Goal: Task Accomplishment & Management: Use online tool/utility

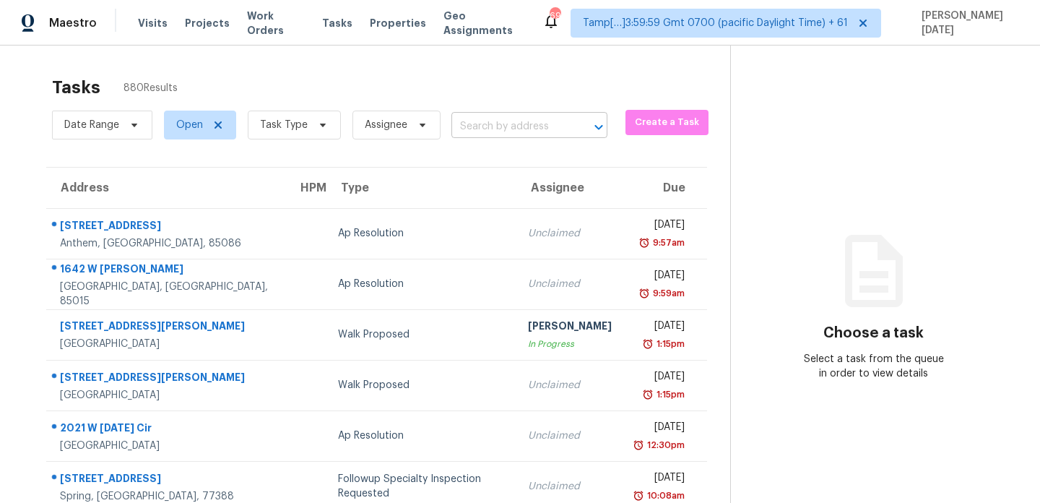
click at [496, 128] on input "text" at bounding box center [510, 127] width 116 height 22
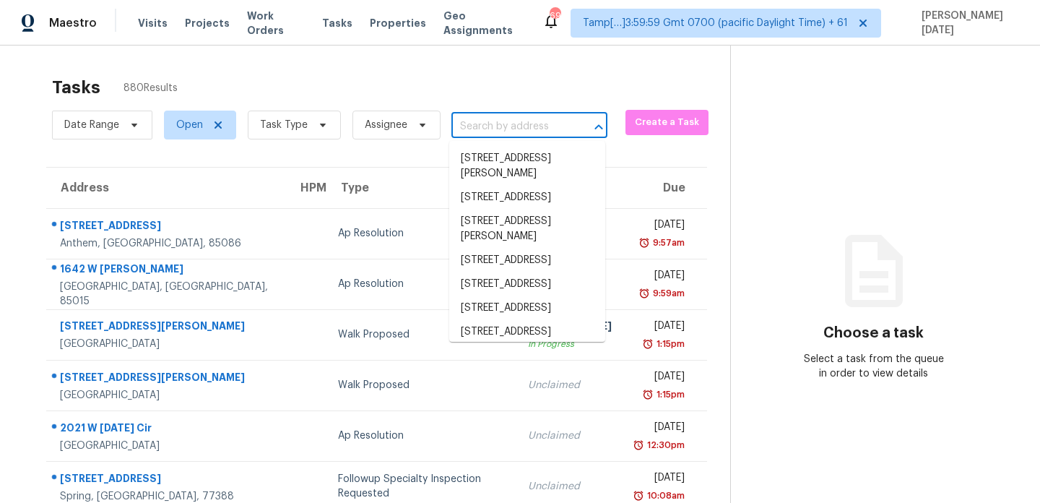
paste input "[STREET_ADDRESS]"
type input "[STREET_ADDRESS]"
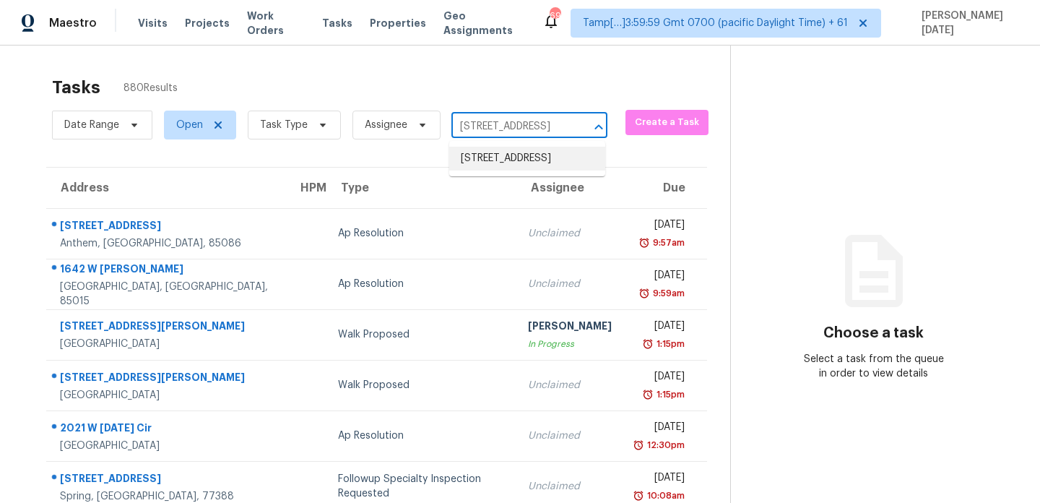
click at [521, 171] on li "[STREET_ADDRESS]" at bounding box center [527, 159] width 156 height 24
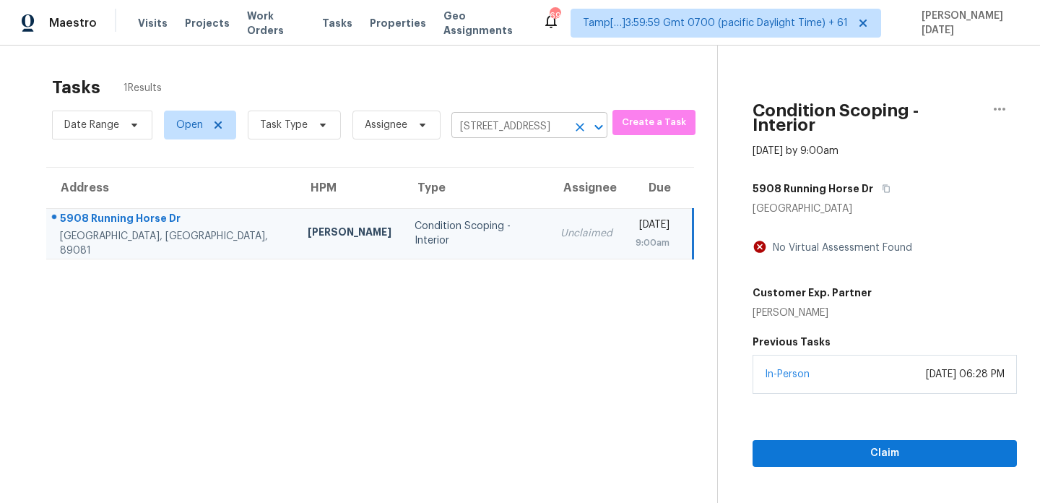
click at [582, 136] on button "Clear" at bounding box center [580, 127] width 20 height 20
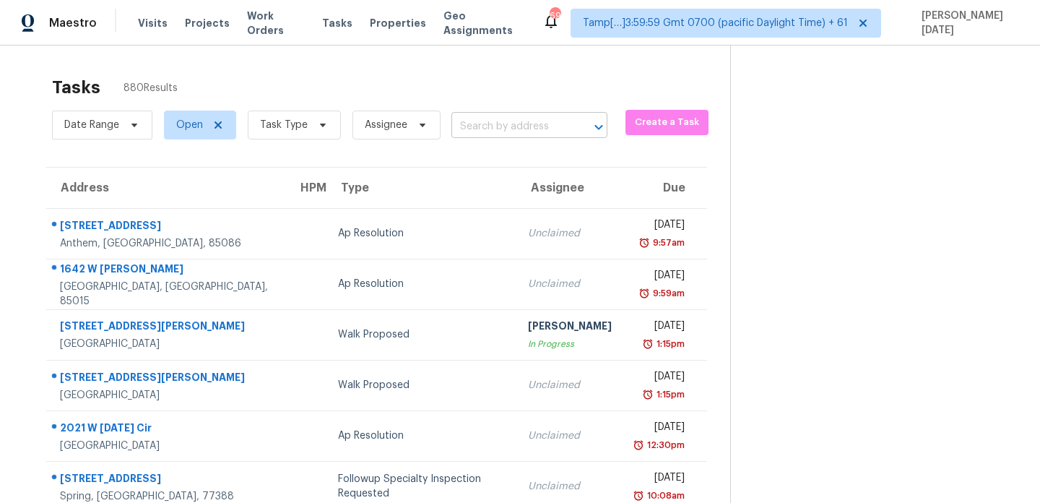
click at [468, 130] on input "text" at bounding box center [510, 127] width 116 height 22
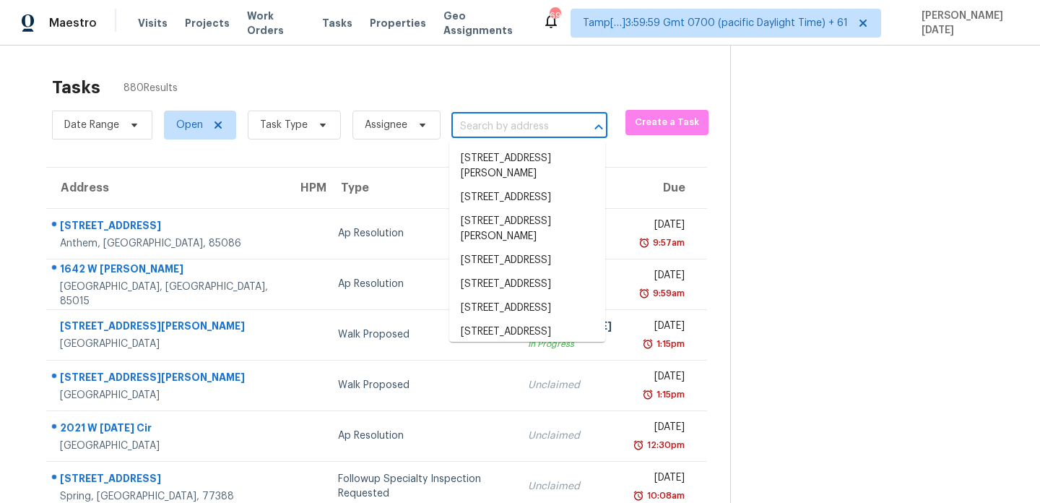
paste input "[STREET_ADDRESS]"
type input "[STREET_ADDRESS]"
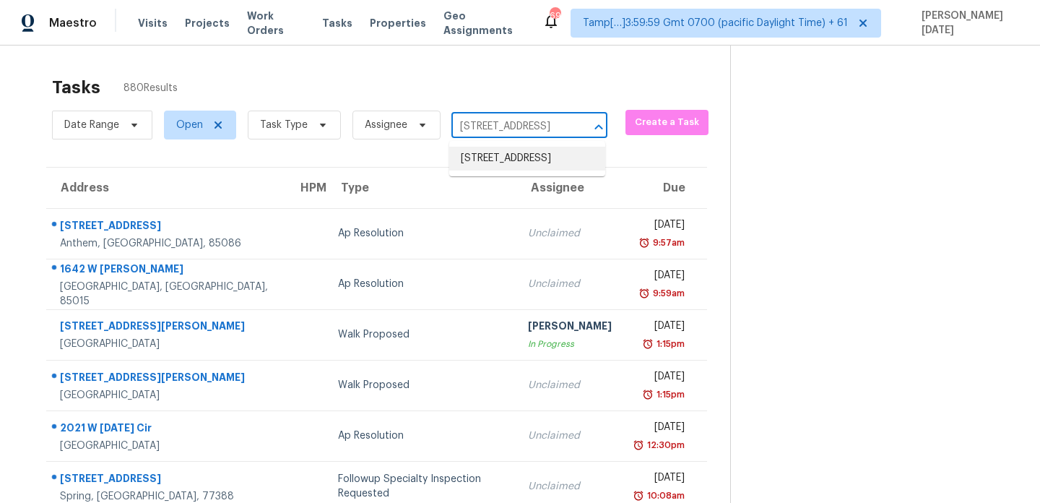
click at [496, 163] on li "[STREET_ADDRESS]" at bounding box center [527, 159] width 156 height 24
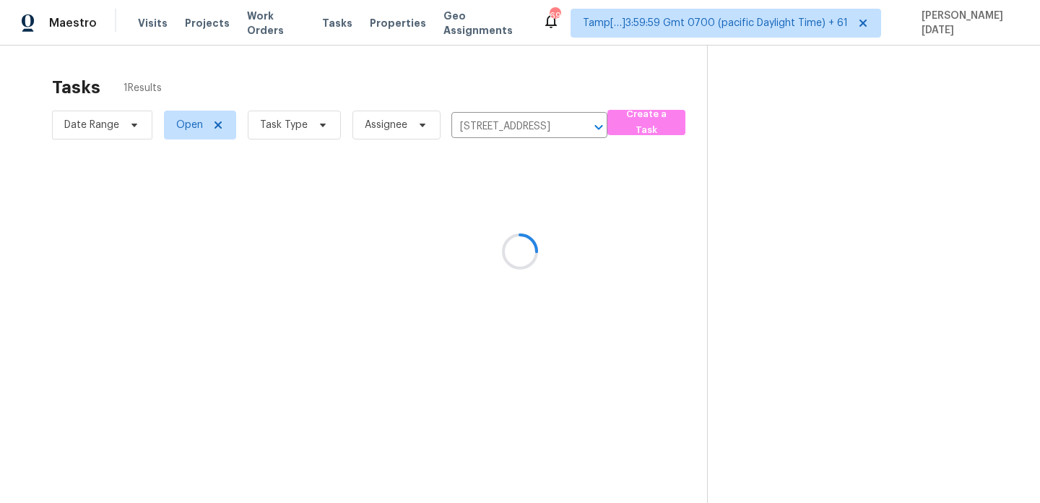
click at [534, 223] on div at bounding box center [520, 251] width 1040 height 503
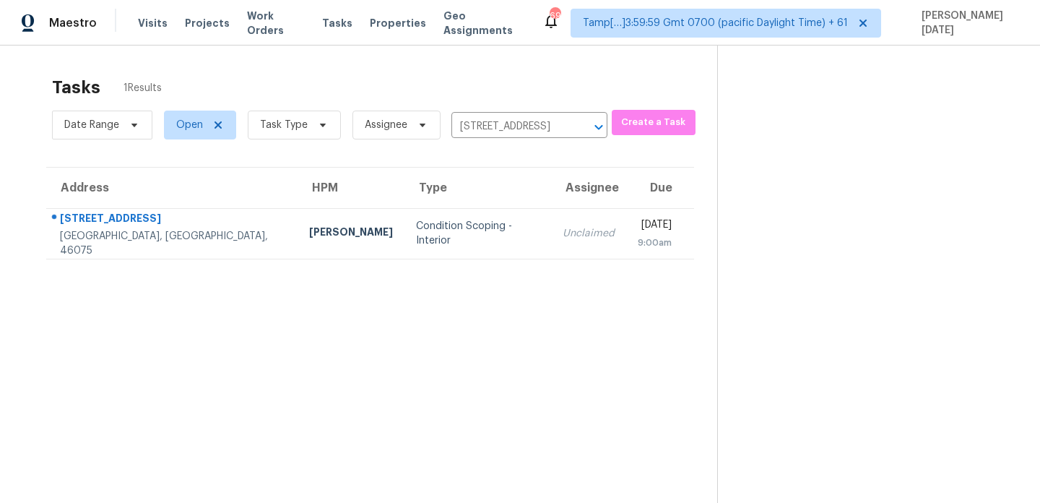
click at [551, 223] on td "Unclaimed" at bounding box center [588, 233] width 75 height 51
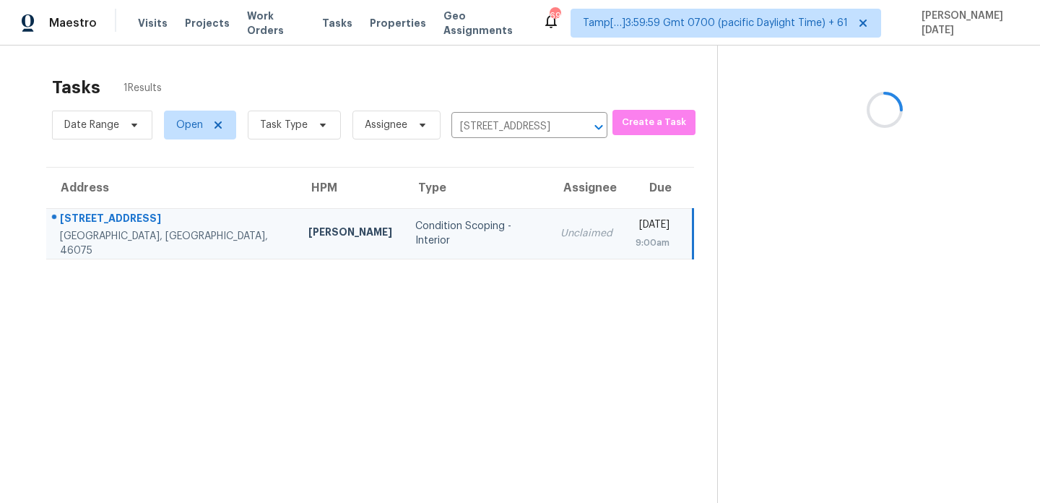
scroll to position [46, 0]
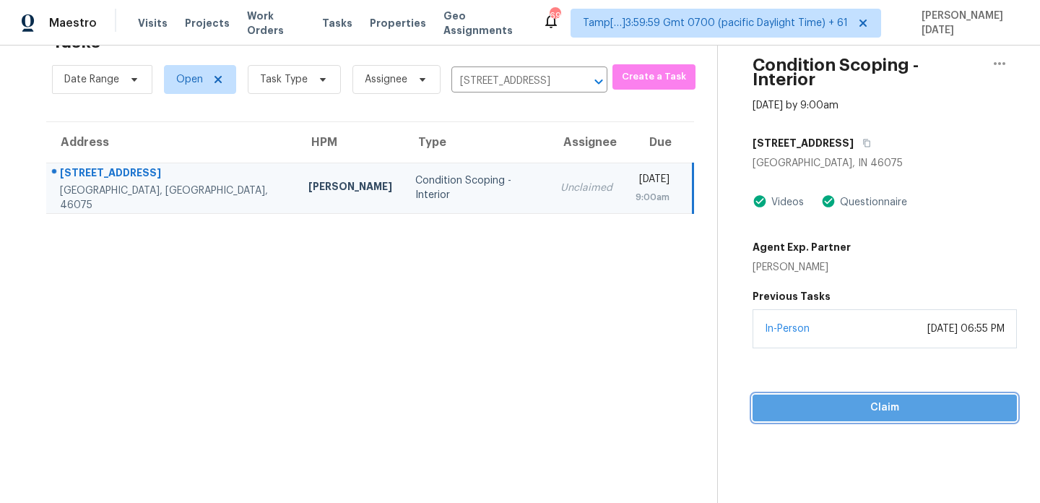
click at [777, 399] on span "Claim" at bounding box center [884, 408] width 241 height 18
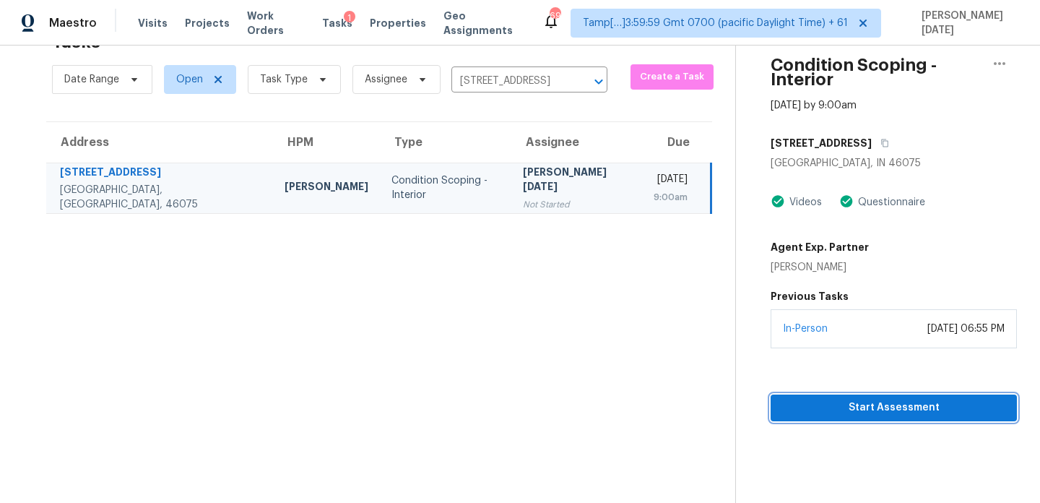
click at [818, 402] on button "Start Assessment" at bounding box center [894, 407] width 246 height 27
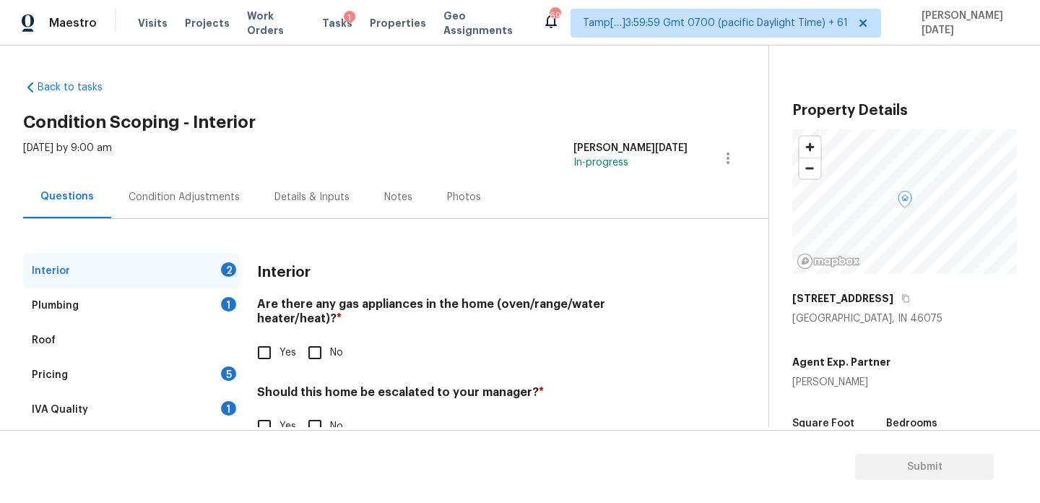
click at [207, 201] on div "Condition Adjustments" at bounding box center [184, 197] width 111 height 14
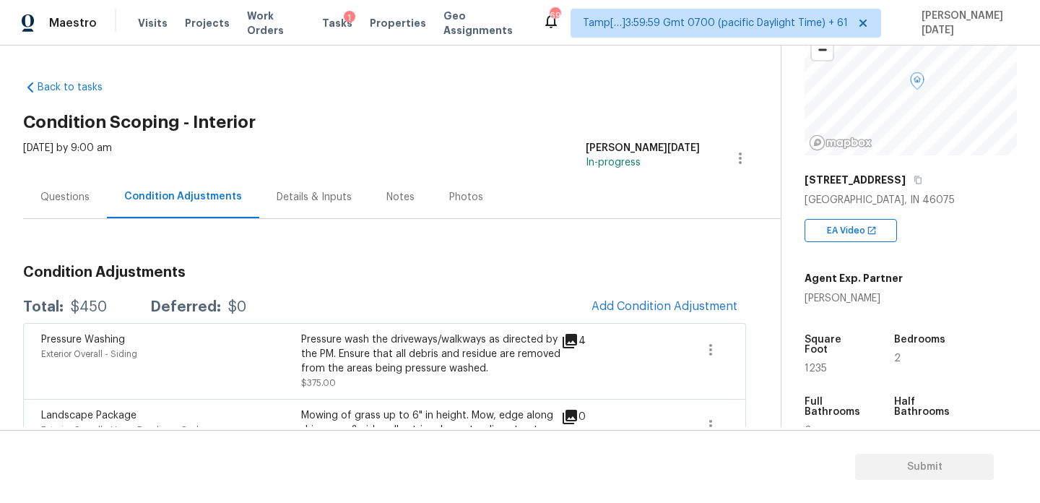
scroll to position [135, 0]
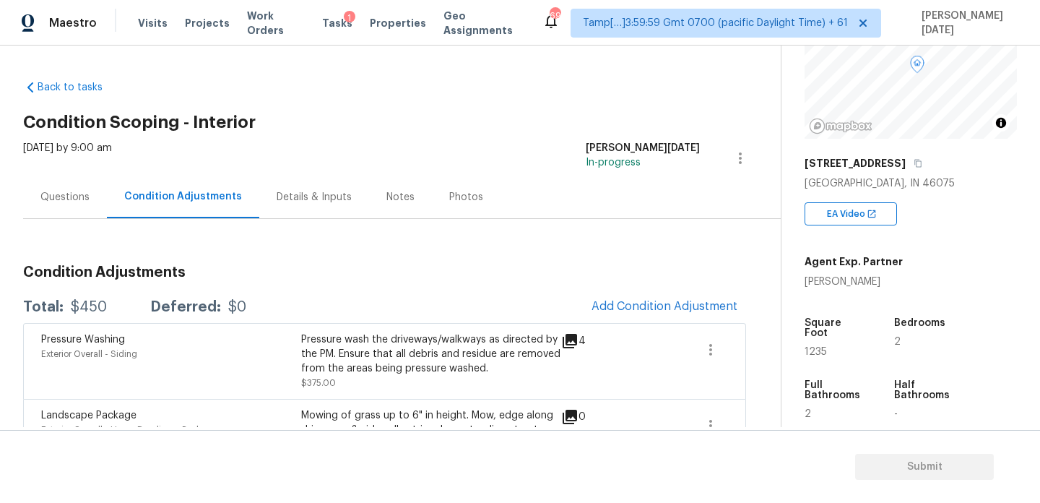
click at [809, 347] on span "1235" at bounding box center [816, 352] width 22 height 10
copy span "1235"
click at [691, 301] on span "Add Condition Adjustment" at bounding box center [665, 306] width 146 height 13
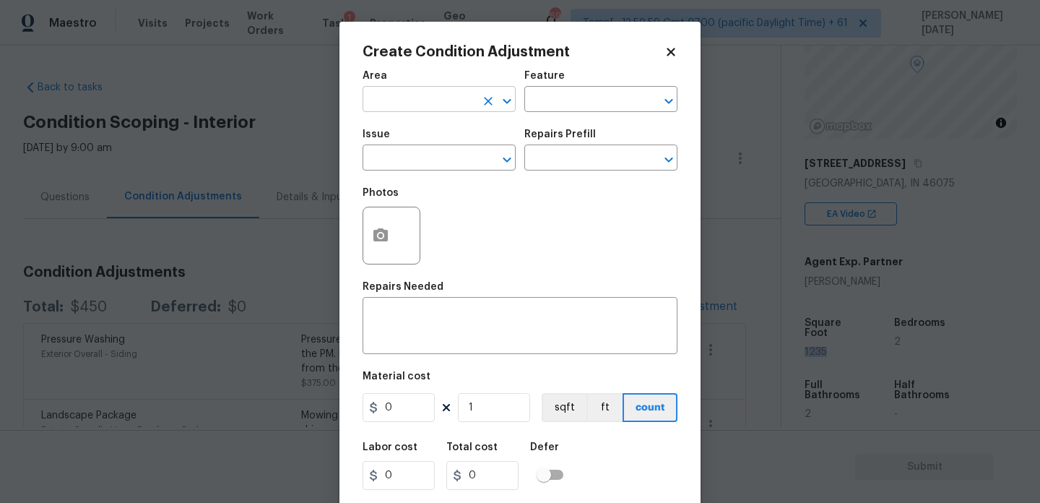
click at [410, 103] on input "text" at bounding box center [419, 101] width 113 height 22
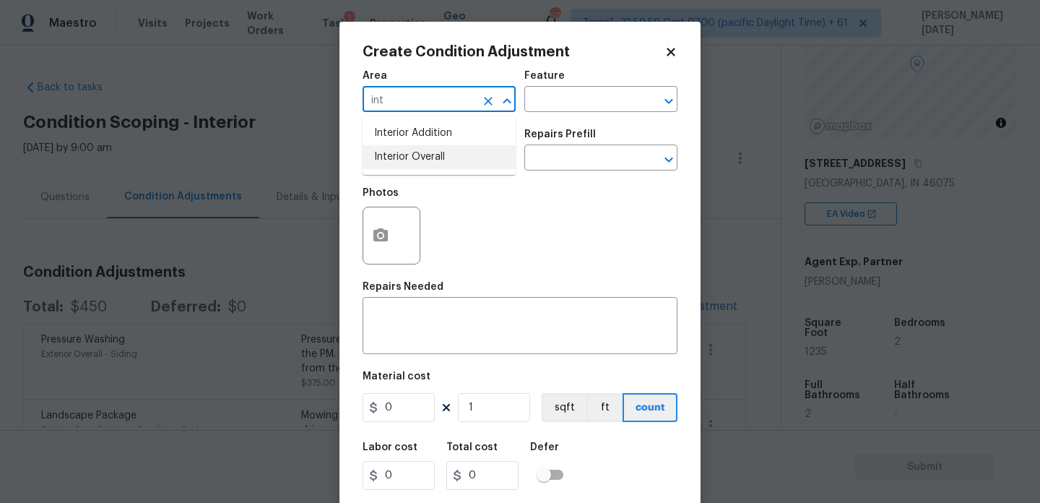
click at [435, 159] on li "Interior Overall" at bounding box center [439, 157] width 153 height 24
type input "Interior Overall"
click at [435, 159] on input "text" at bounding box center [419, 159] width 113 height 22
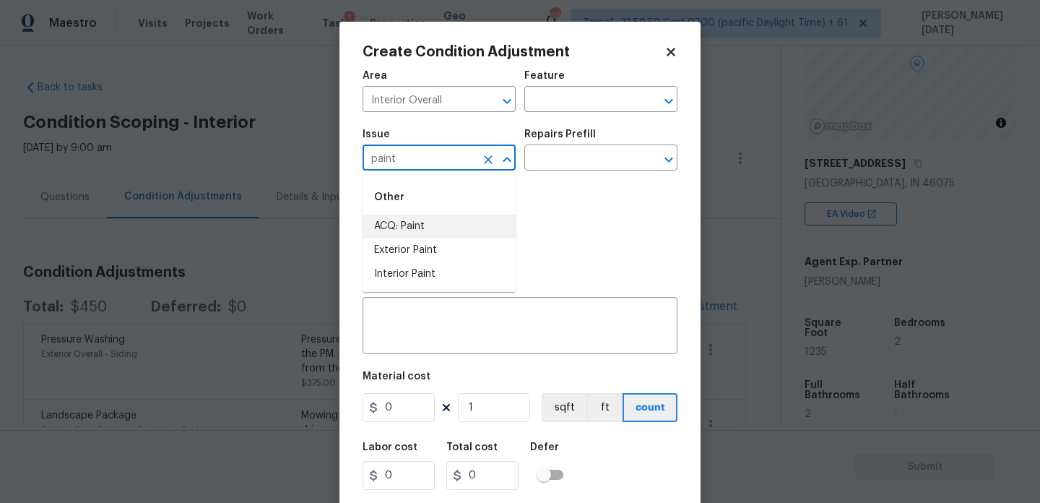
click at [433, 220] on li "ACQ: Paint" at bounding box center [439, 227] width 153 height 24
type input "ACQ: Paint"
click at [564, 155] on input "text" at bounding box center [581, 159] width 113 height 22
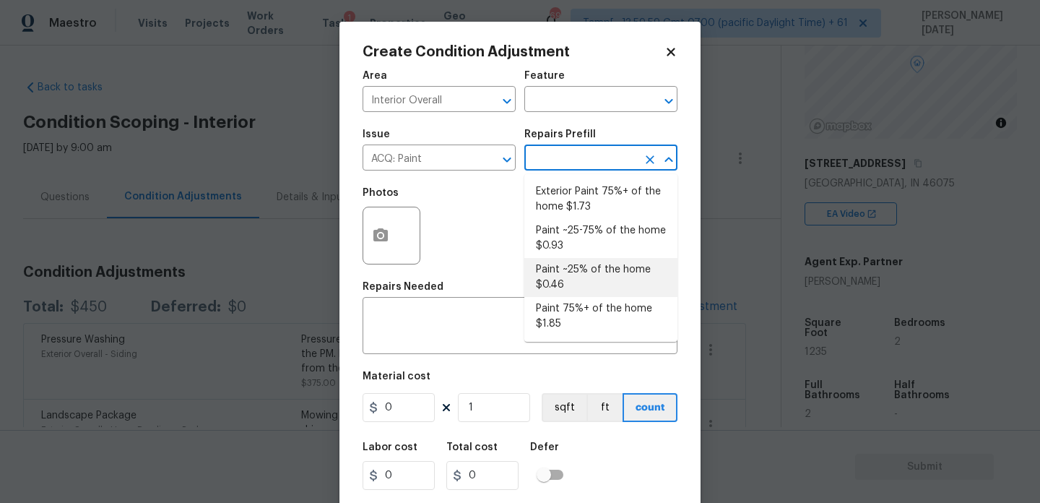
click at [593, 280] on li "Paint ~25% of the home $0.46" at bounding box center [601, 277] width 153 height 39
type input "Acquisition"
type textarea "Acquisition Scope: ~25% of the home needs interior paint"
type input "0.46"
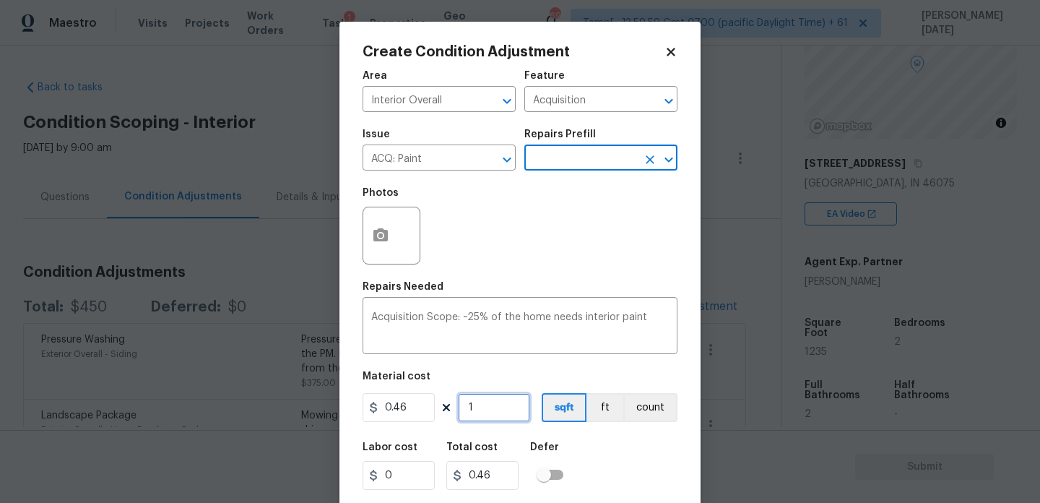
click at [500, 420] on input "1" at bounding box center [494, 407] width 72 height 29
type input "0"
paste input "1235"
type input "1235"
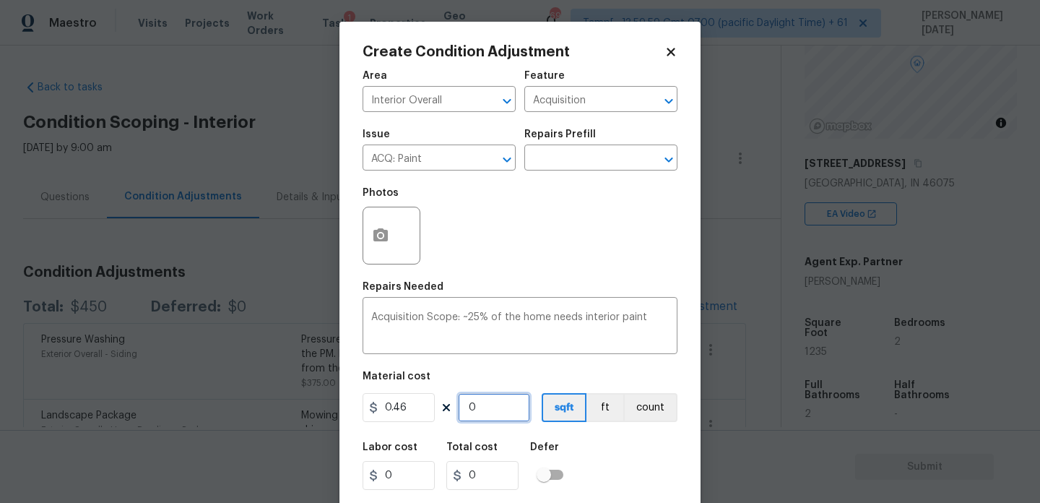
type input "568.1"
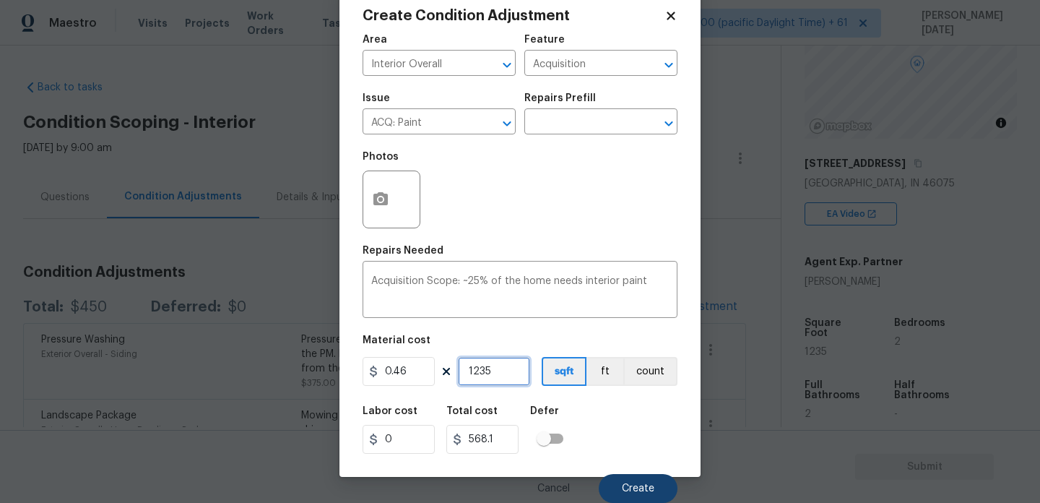
type input "1235"
click at [633, 483] on span "Create" at bounding box center [638, 488] width 33 height 11
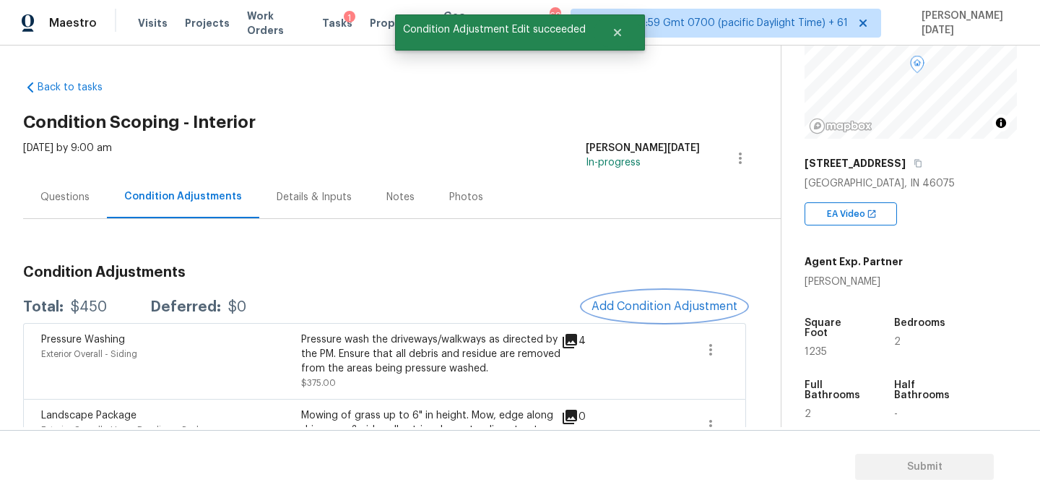
scroll to position [0, 0]
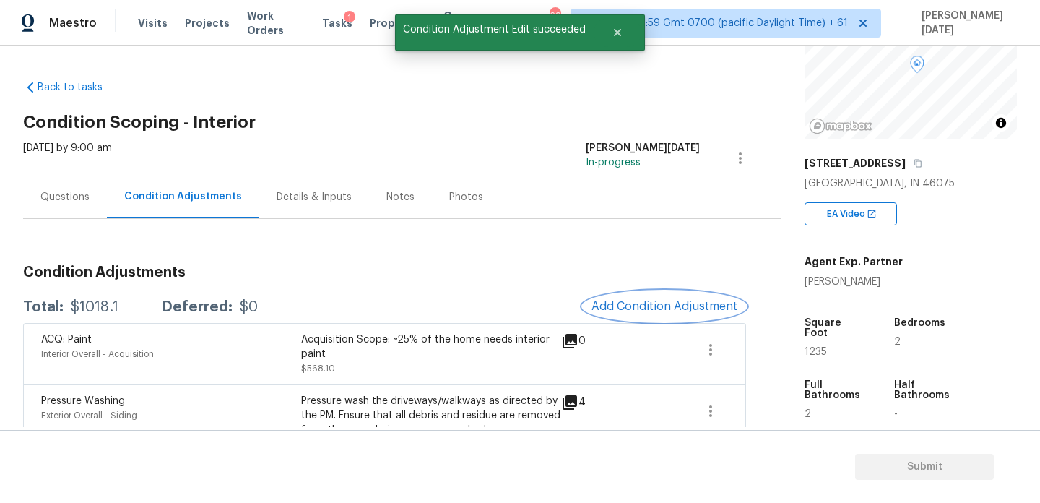
click at [655, 293] on button "Add Condition Adjustment" at bounding box center [664, 306] width 163 height 30
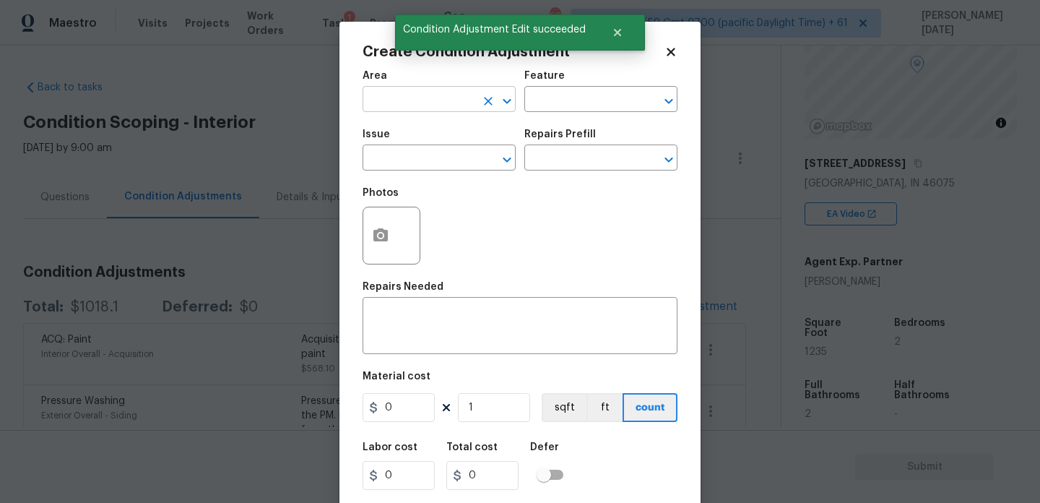
click at [395, 95] on input "text" at bounding box center [419, 101] width 113 height 22
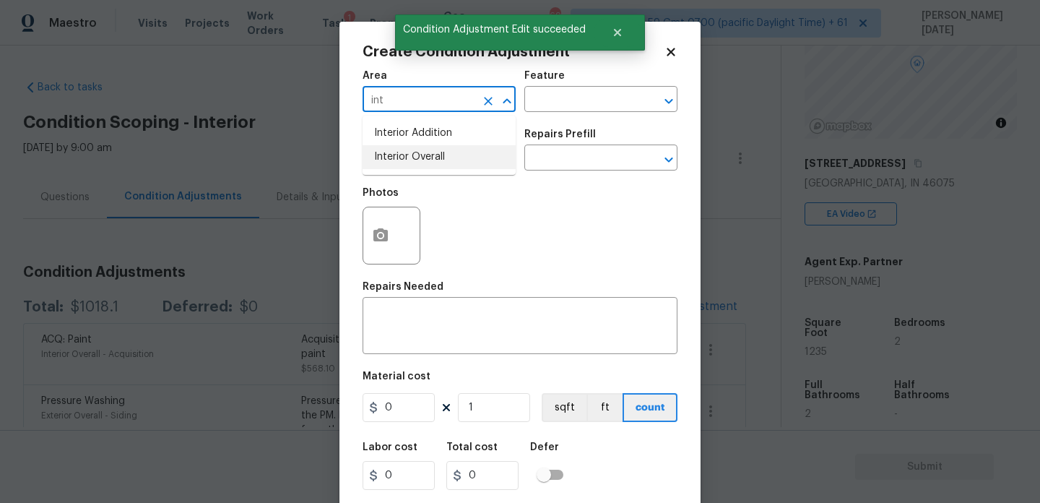
click at [422, 160] on li "Interior Overall" at bounding box center [439, 157] width 153 height 24
type input "Interior Overall"
click at [422, 160] on input "text" at bounding box center [419, 159] width 113 height 22
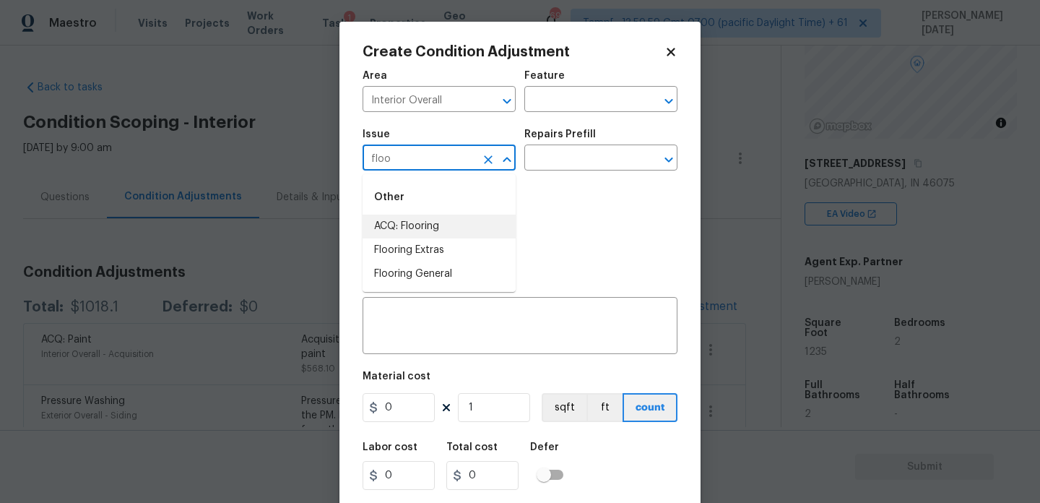
click at [436, 217] on li "ACQ: Flooring" at bounding box center [439, 227] width 153 height 24
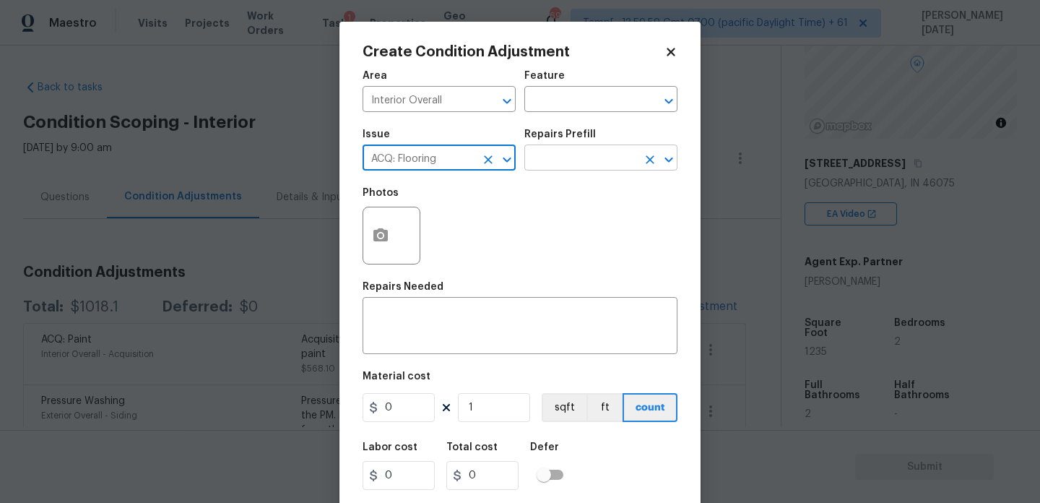
type input "ACQ: Flooring"
click at [556, 168] on input "text" at bounding box center [581, 159] width 113 height 22
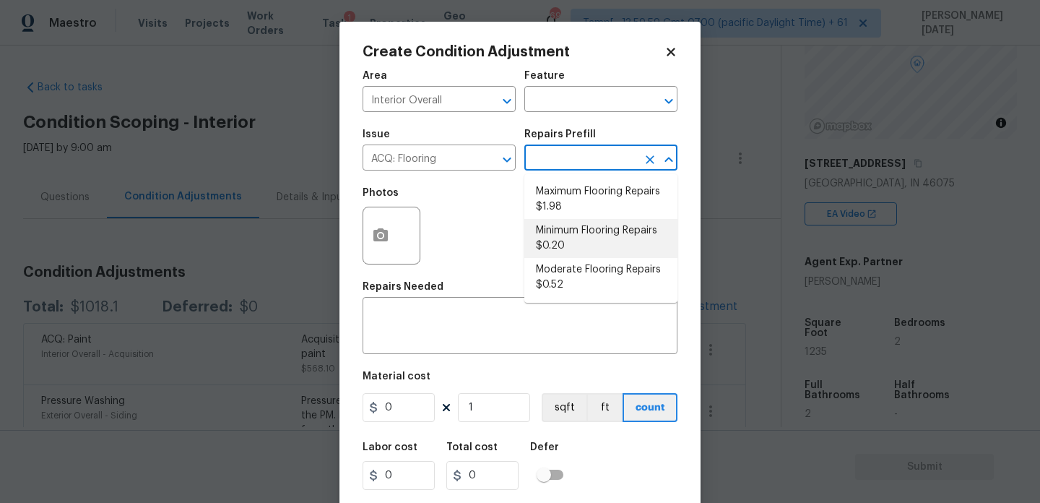
click at [576, 239] on li "Minimum Flooring Repairs $0.20" at bounding box center [601, 238] width 153 height 39
type input "Acquisition"
type textarea "Acquisition Scope: Minimum flooring repairs"
type input "0.2"
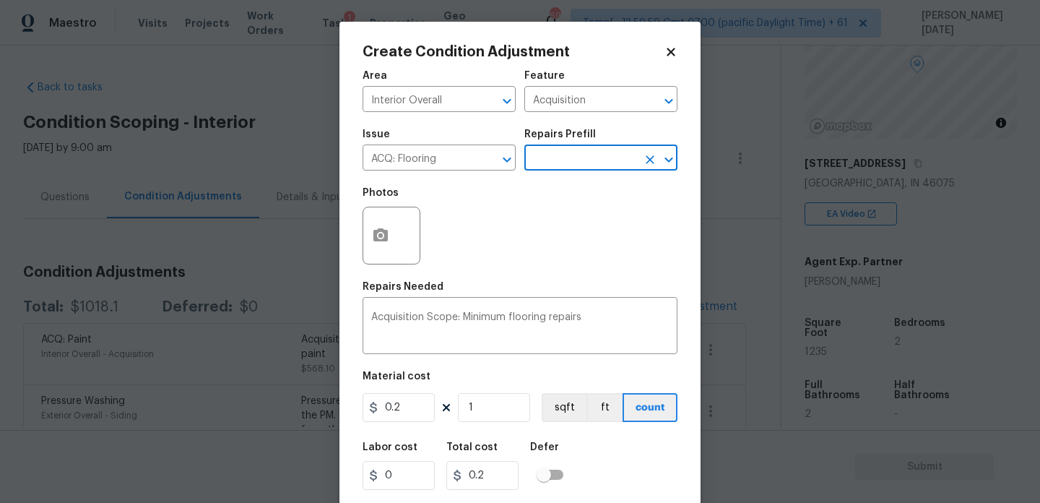
click at [512, 423] on figure "Material cost 0.2 1 sqft ft count" at bounding box center [520, 397] width 315 height 53
click at [514, 418] on input "1" at bounding box center [494, 407] width 72 height 29
type input "0"
paste input "1235"
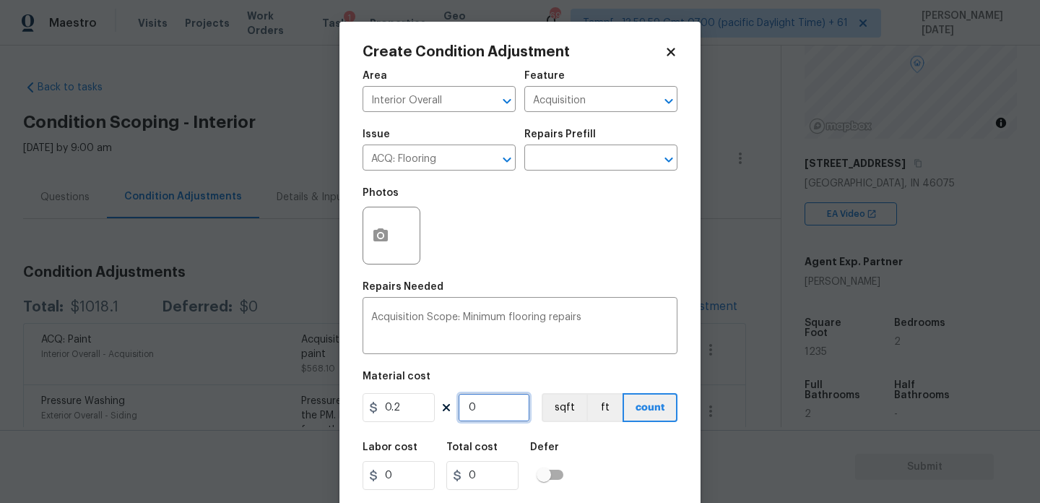
type input "1235"
type input "247"
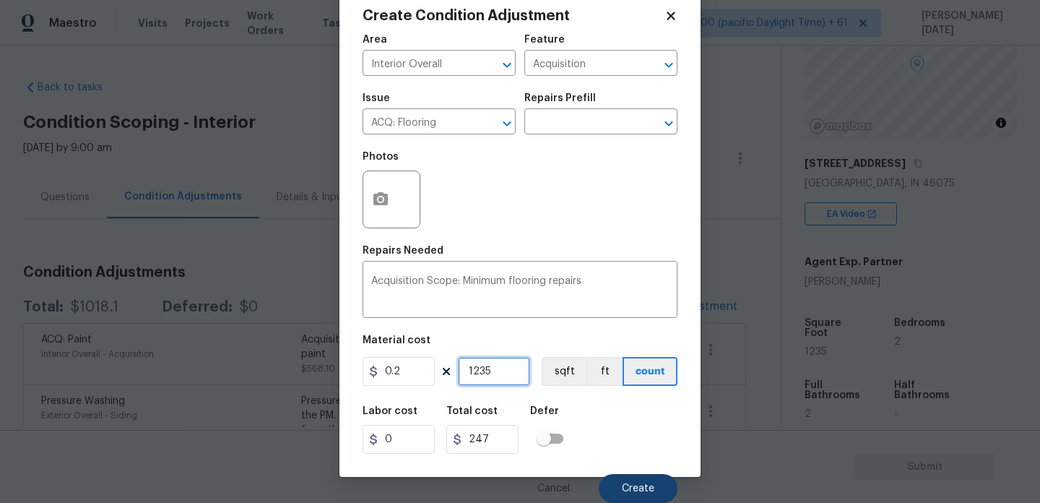
type input "1235"
click at [639, 496] on button "Create" at bounding box center [638, 488] width 79 height 29
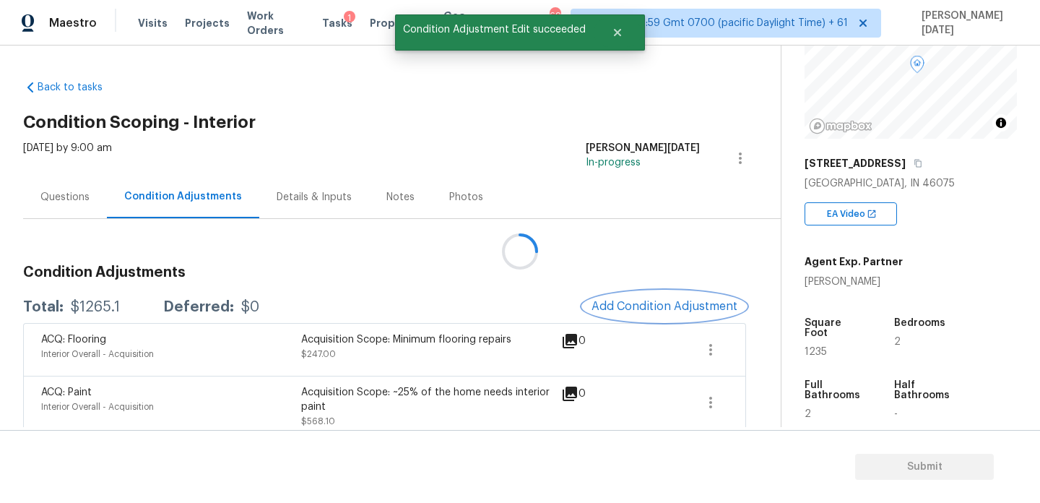
scroll to position [0, 0]
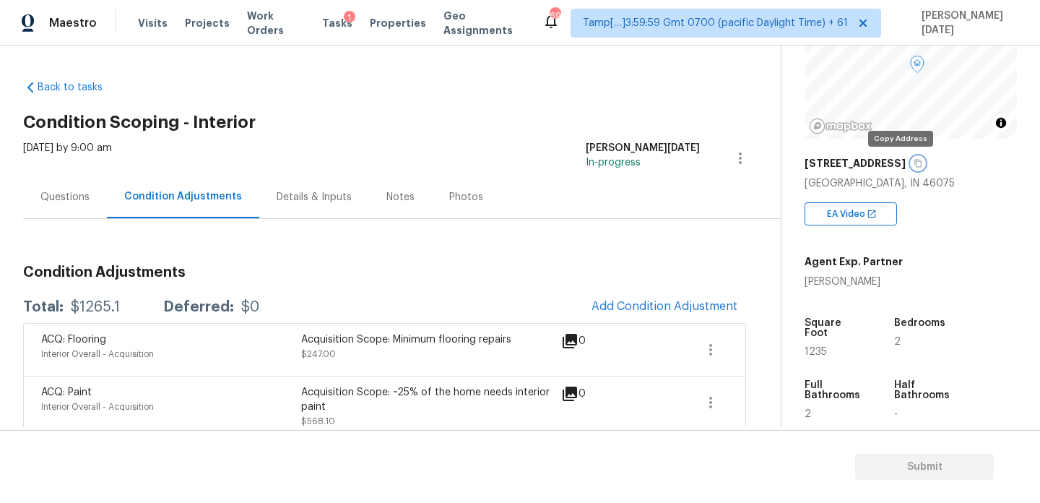
click at [914, 162] on icon "button" at bounding box center [918, 163] width 9 height 9
click at [303, 256] on div "Condition Adjustments Total: $1265.1 Deferred: $0 Add Condition Adjustment ACQ:…" at bounding box center [384, 451] width 723 height 394
click at [914, 165] on icon "button" at bounding box center [918, 163] width 9 height 9
click at [508, 171] on div "[DATE] by 9:00 am [PERSON_NAME][DATE] In-progress" at bounding box center [402, 158] width 758 height 35
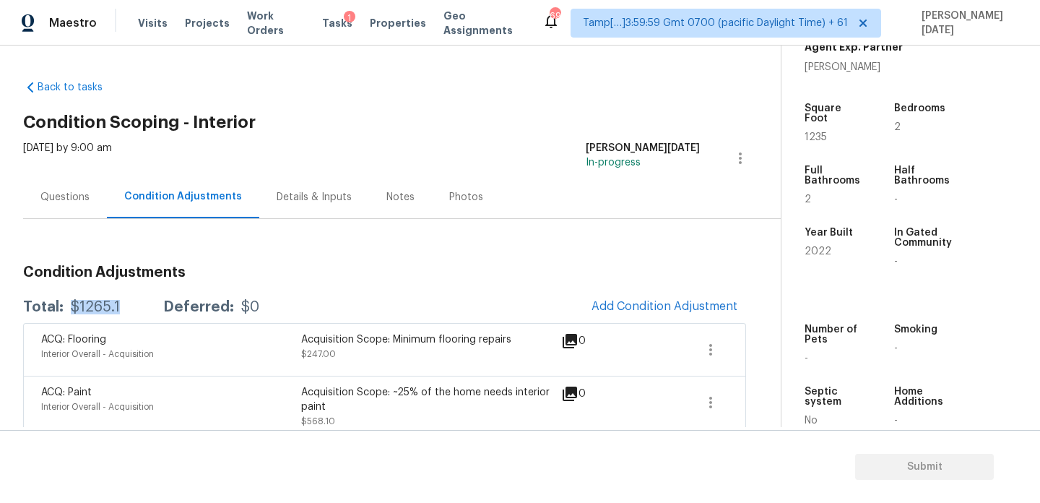
drag, startPoint x: 69, startPoint y: 309, endPoint x: 120, endPoint y: 309, distance: 50.6
click at [120, 309] on div "Total: $1265.1 Deferred: $0" at bounding box center [141, 307] width 236 height 14
copy div "$1265.1"
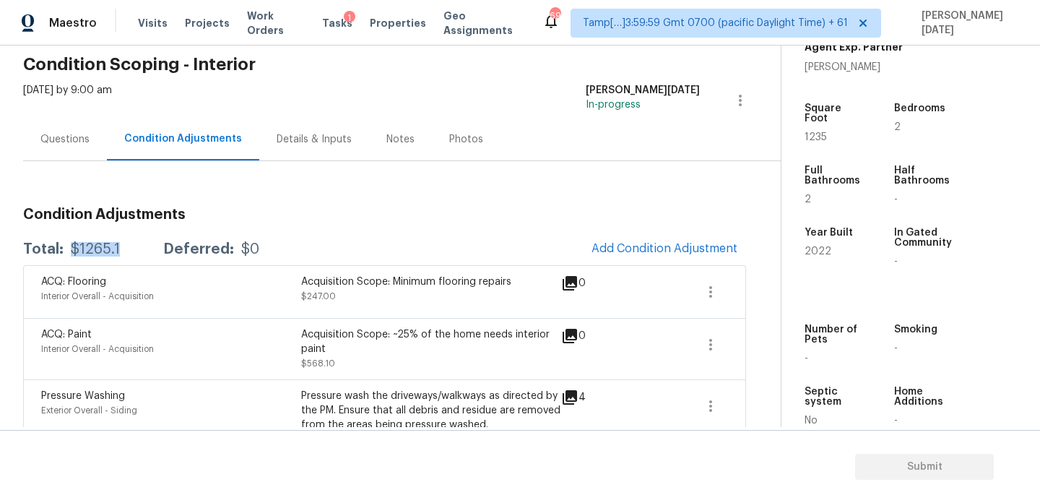
scroll to position [61, 0]
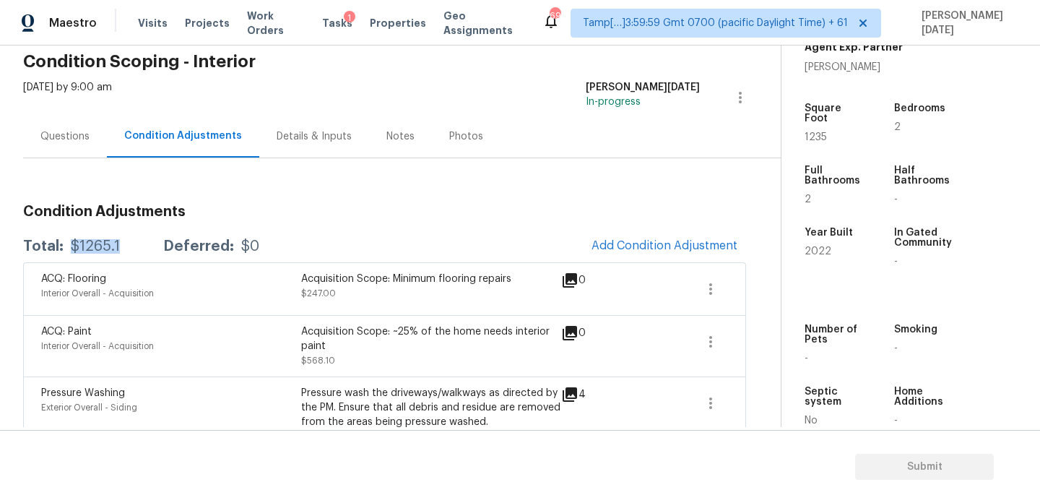
click at [65, 146] on div "Questions" at bounding box center [65, 136] width 84 height 43
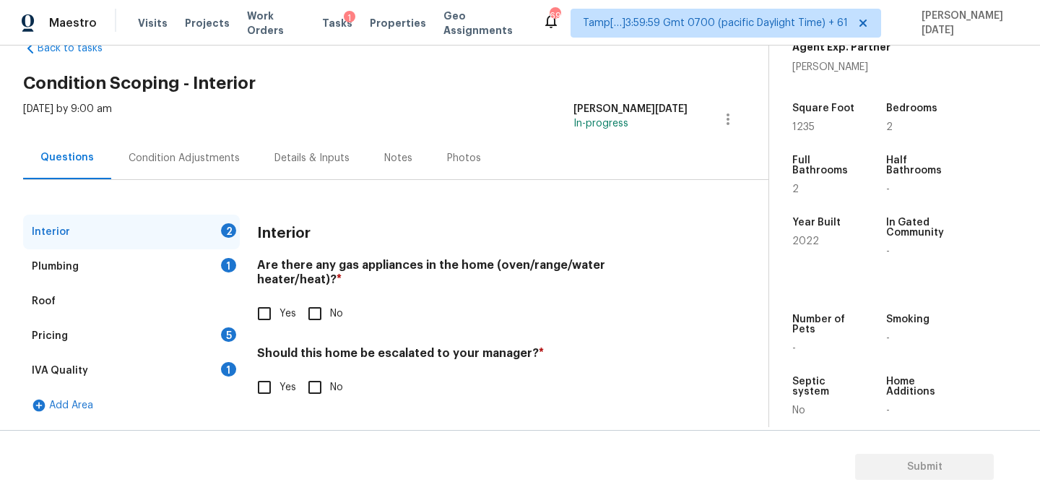
scroll to position [39, 0]
click at [282, 306] on span "Yes" at bounding box center [288, 313] width 17 height 15
click at [280, 298] on input "Yes" at bounding box center [264, 313] width 30 height 30
checkbox input "true"
click at [345, 380] on div "Yes No" at bounding box center [472, 389] width 431 height 30
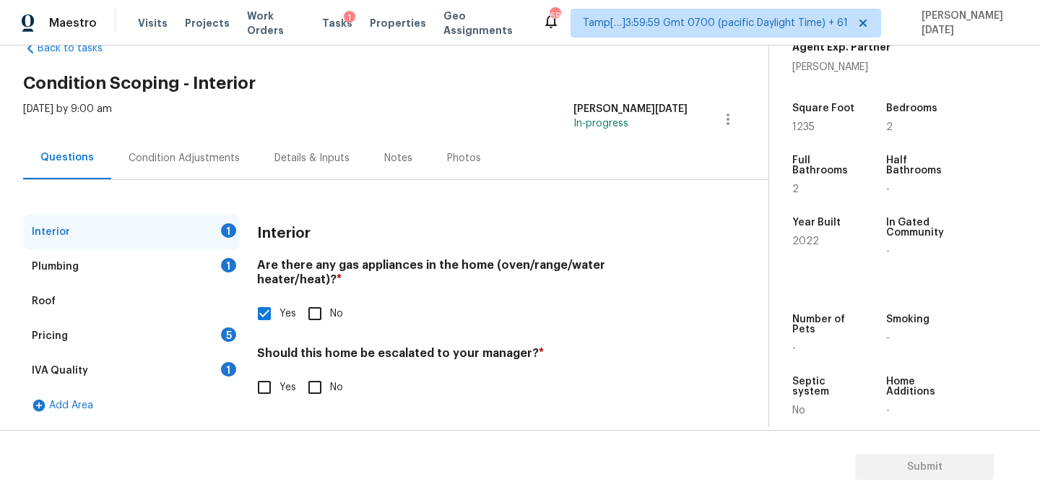
click at [345, 380] on div "Yes No" at bounding box center [472, 387] width 431 height 30
click at [329, 375] on input "No" at bounding box center [315, 387] width 30 height 30
checkbox input "true"
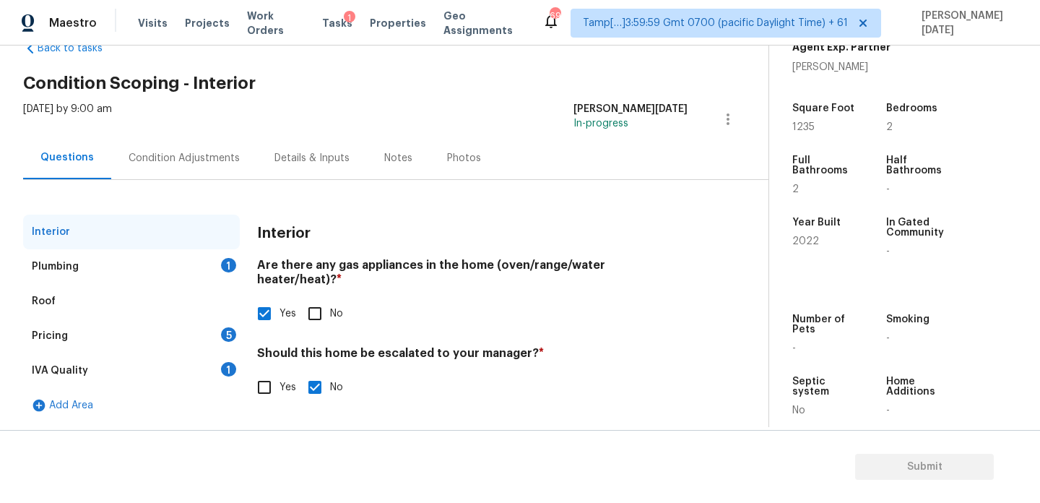
click at [226, 261] on div "1" at bounding box center [228, 265] width 15 height 14
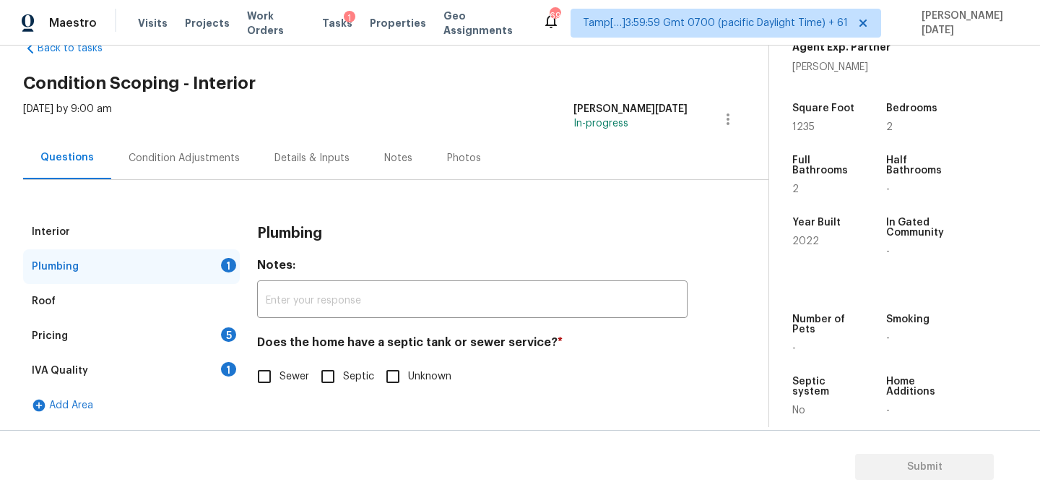
click at [264, 371] on input "Sewer" at bounding box center [264, 376] width 30 height 30
checkbox input "true"
click at [223, 329] on div "5" at bounding box center [228, 334] width 15 height 14
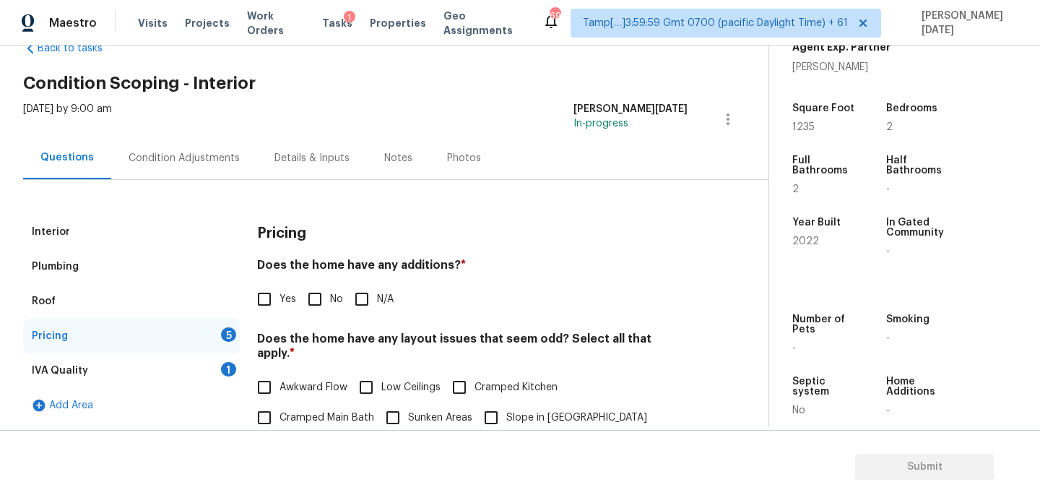
click at [327, 297] on input "No" at bounding box center [315, 299] width 30 height 30
checkbox input "true"
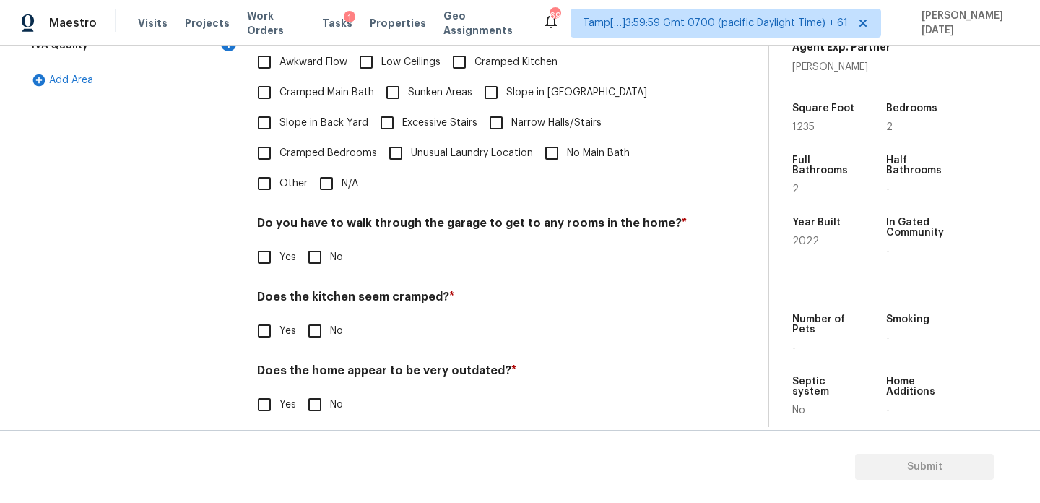
click at [324, 178] on input "N/A" at bounding box center [326, 183] width 30 height 30
checkbox input "true"
click at [316, 244] on input "No" at bounding box center [315, 258] width 30 height 30
checkbox input "true"
click at [325, 327] on input "No" at bounding box center [315, 331] width 30 height 30
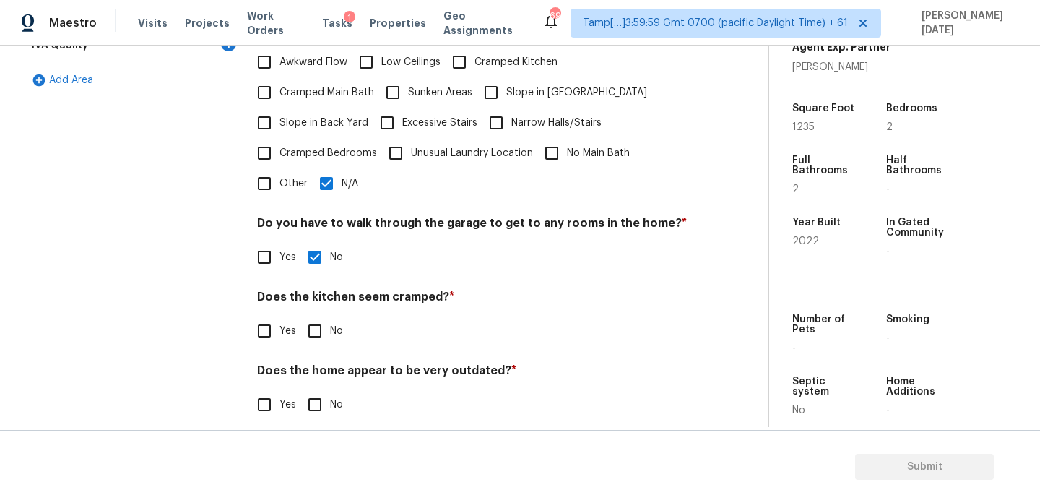
checkbox input "true"
click at [322, 391] on input "No" at bounding box center [315, 406] width 30 height 30
checkbox input "true"
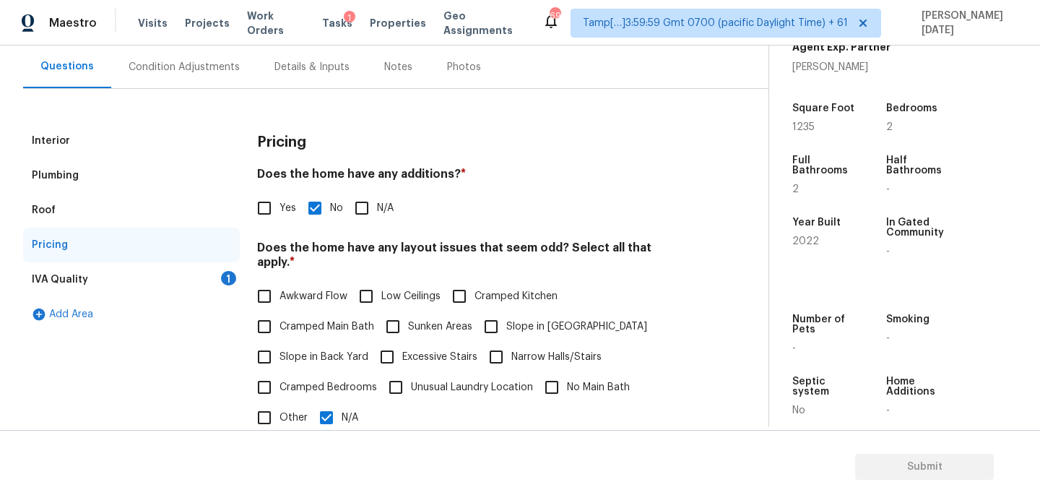
scroll to position [0, 0]
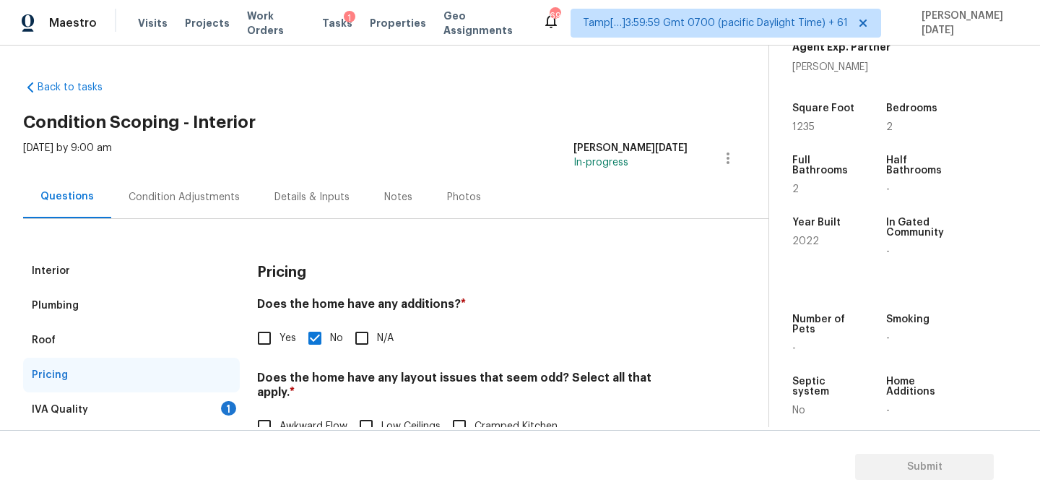
click at [221, 427] on div "Back to tasks Condition Scoping - Interior [DATE] by 9:00 am Prabhu [DATE] In-p…" at bounding box center [520, 274] width 1040 height 457
click at [225, 415] on div "IVA Quality 1" at bounding box center [131, 409] width 217 height 35
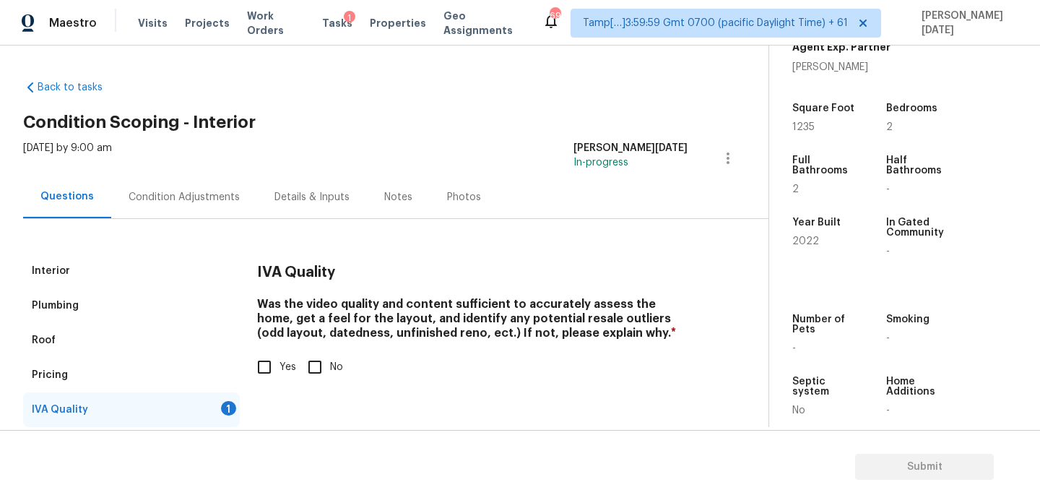
click at [264, 367] on input "Yes" at bounding box center [264, 367] width 30 height 30
checkbox input "true"
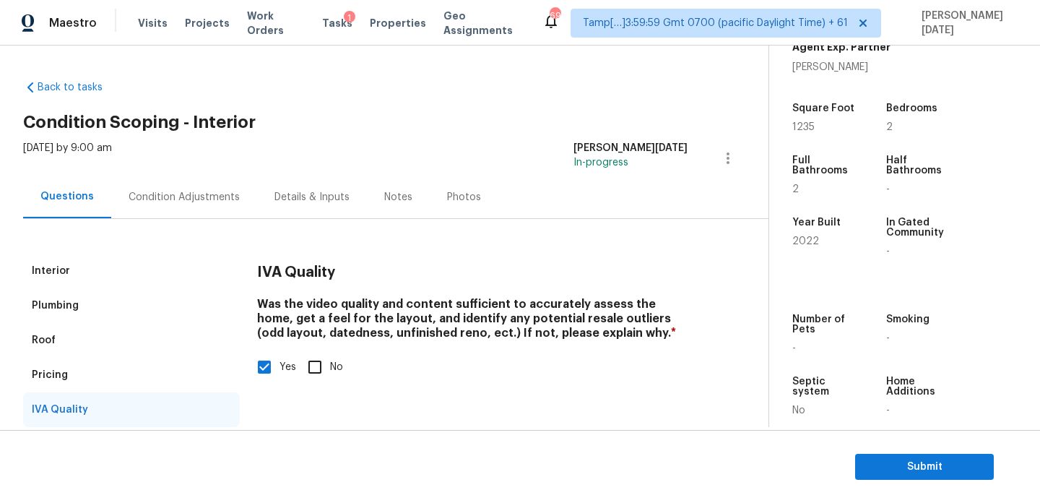
click at [197, 202] on div "Condition Adjustments" at bounding box center [184, 197] width 111 height 14
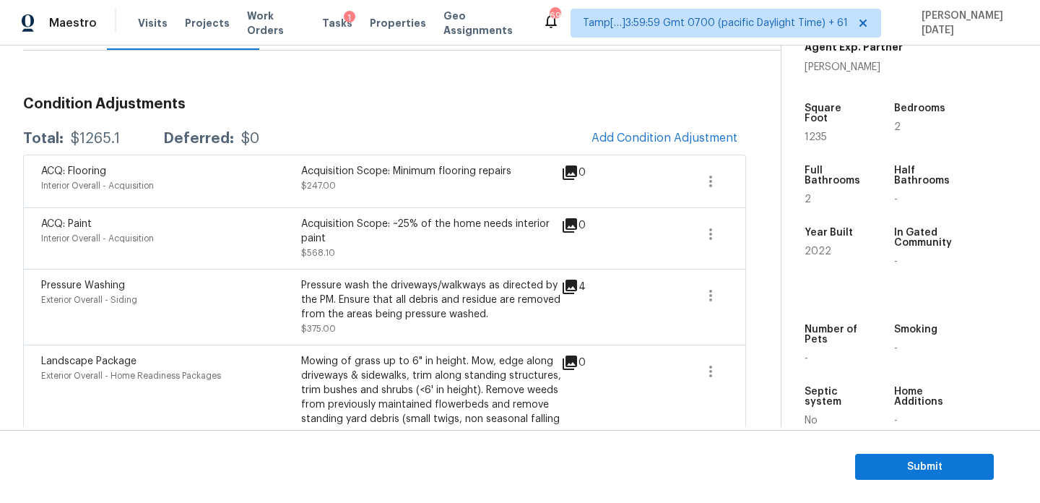
scroll to position [225, 0]
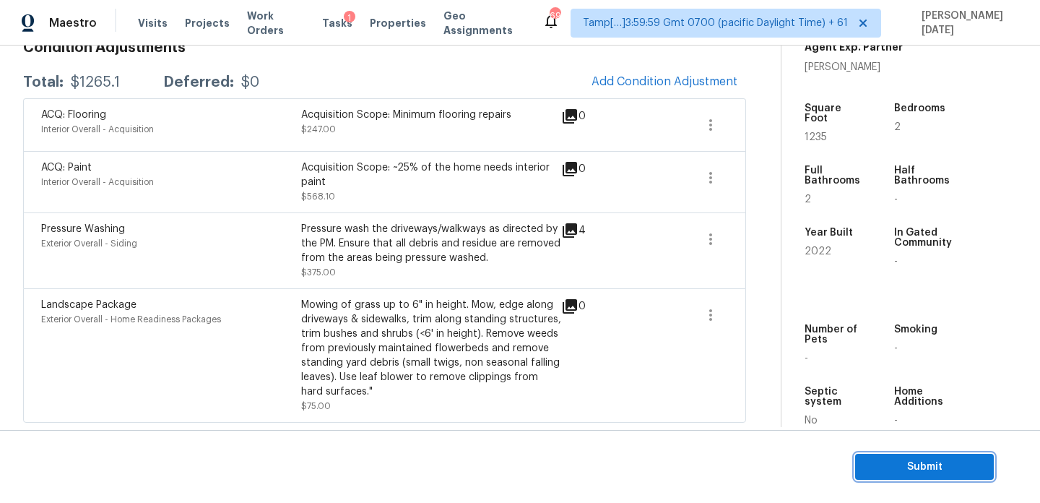
click at [867, 458] on span "Submit" at bounding box center [925, 467] width 116 height 18
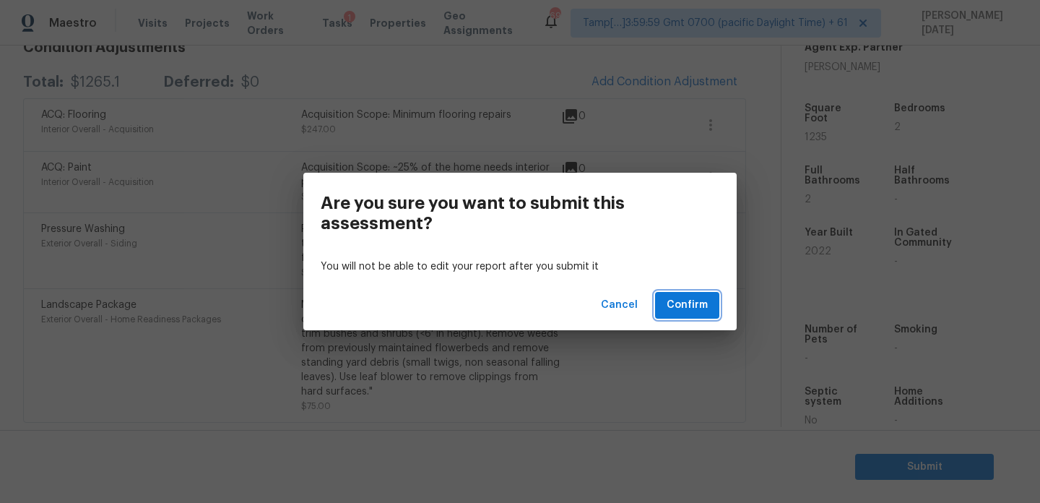
click at [694, 308] on span "Confirm" at bounding box center [687, 305] width 41 height 18
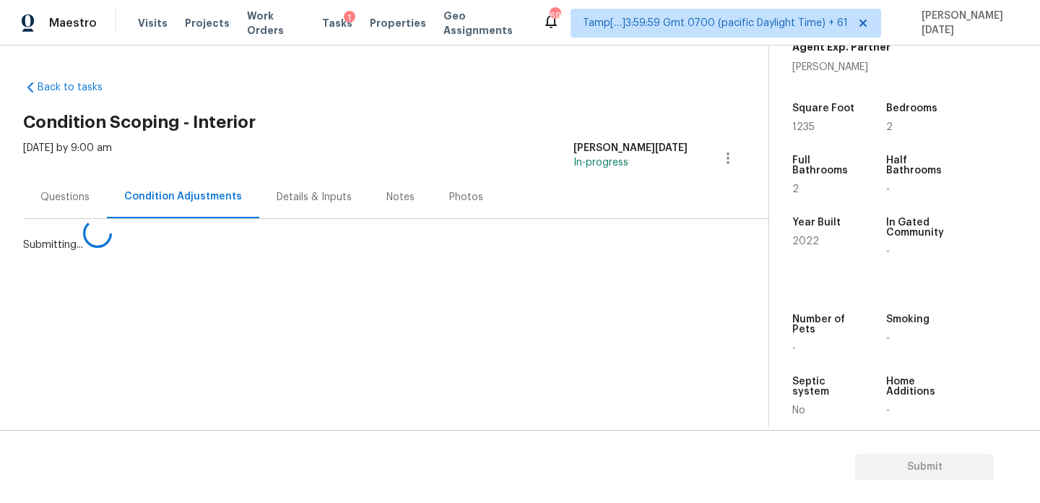
scroll to position [0, 0]
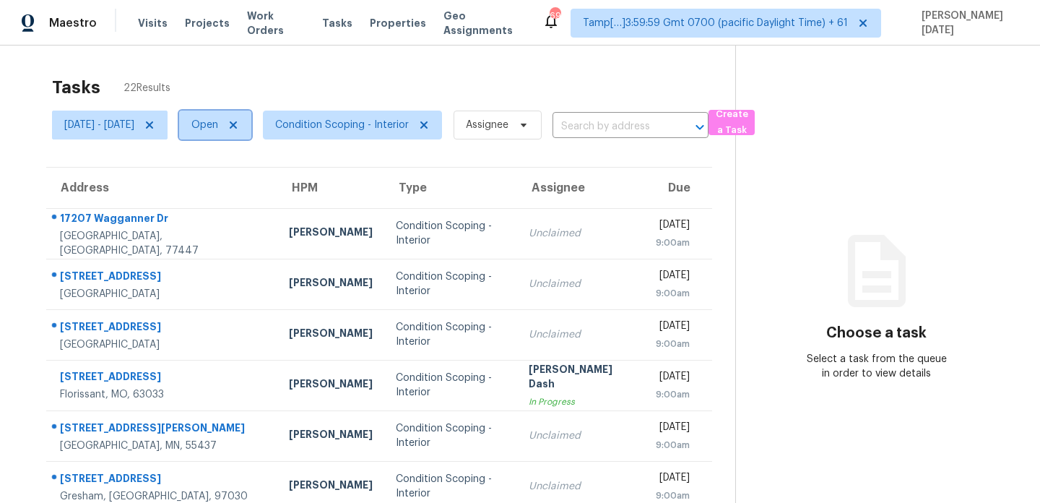
click at [218, 131] on span "Open" at bounding box center [204, 125] width 27 height 14
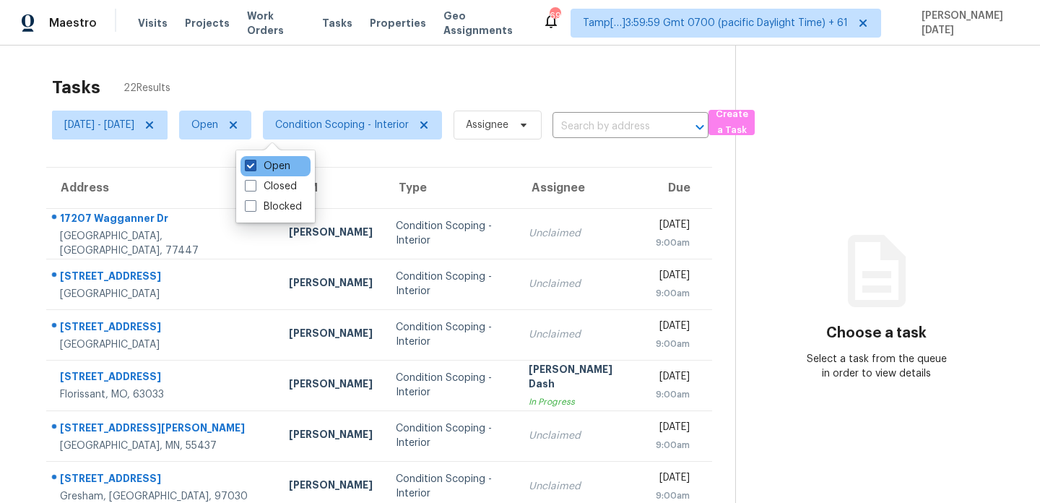
click at [266, 165] on label "Open" at bounding box center [268, 166] width 46 height 14
click at [254, 165] on input "Open" at bounding box center [249, 163] width 9 height 9
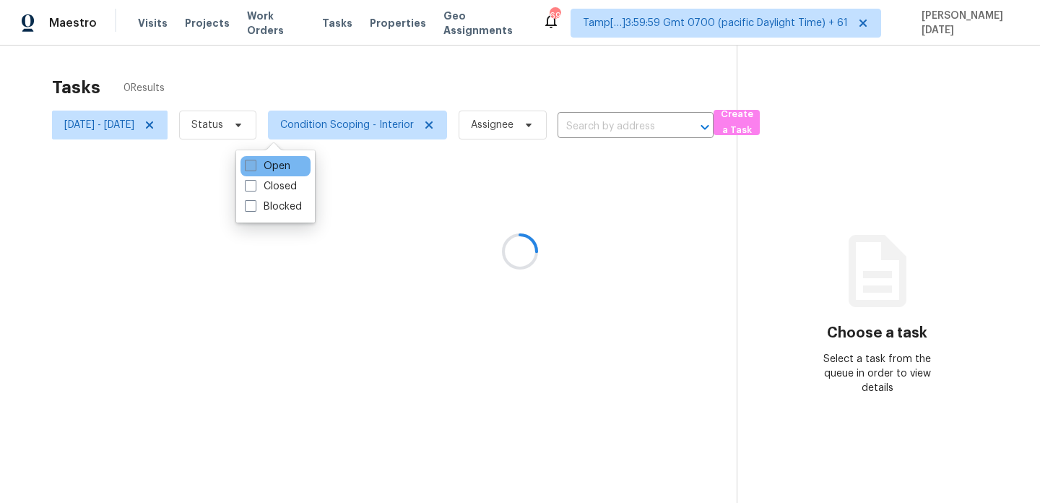
click at [266, 165] on label "Open" at bounding box center [268, 166] width 46 height 14
click at [254, 165] on input "Open" at bounding box center [249, 163] width 9 height 9
checkbox input "true"
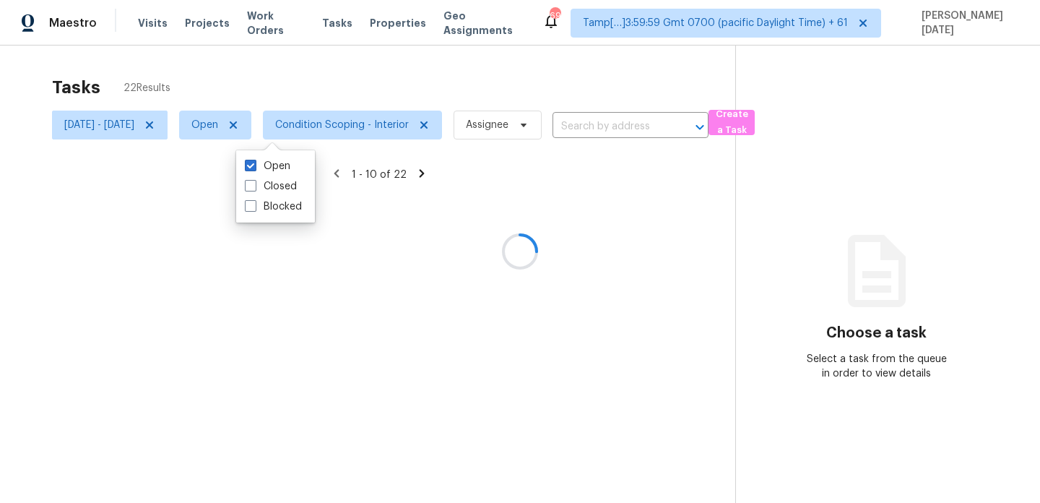
click at [348, 102] on div "Tasks 22 Results" at bounding box center [393, 88] width 683 height 38
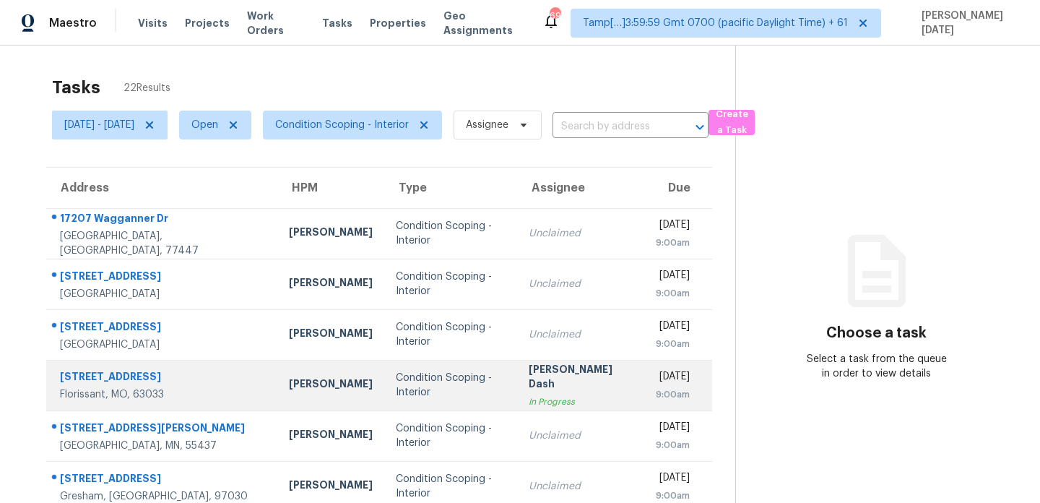
scroll to position [249, 0]
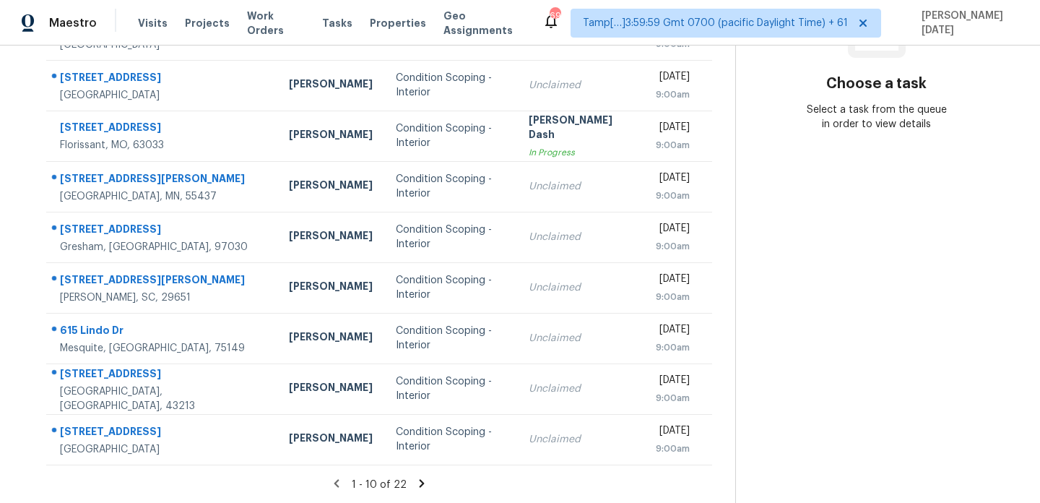
click at [425, 480] on icon at bounding box center [422, 483] width 5 height 8
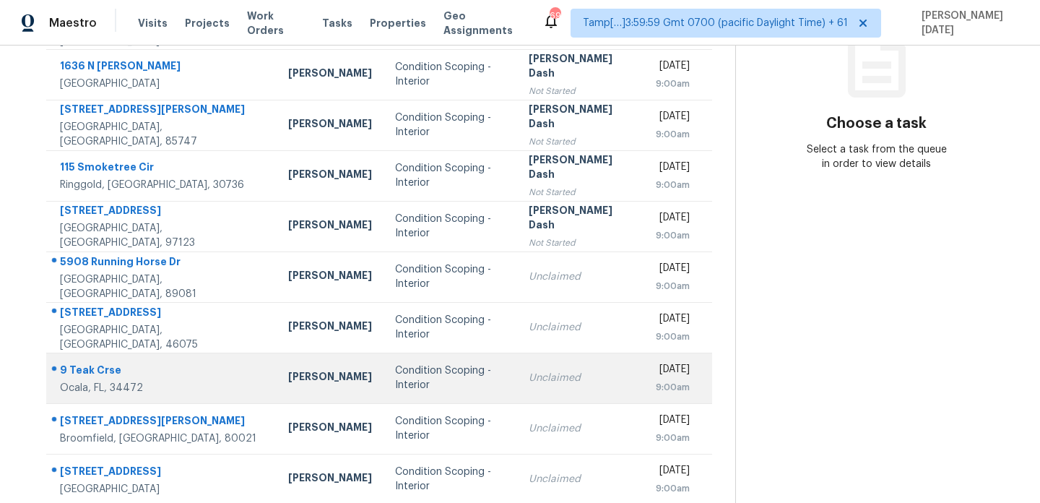
scroll to position [207, 0]
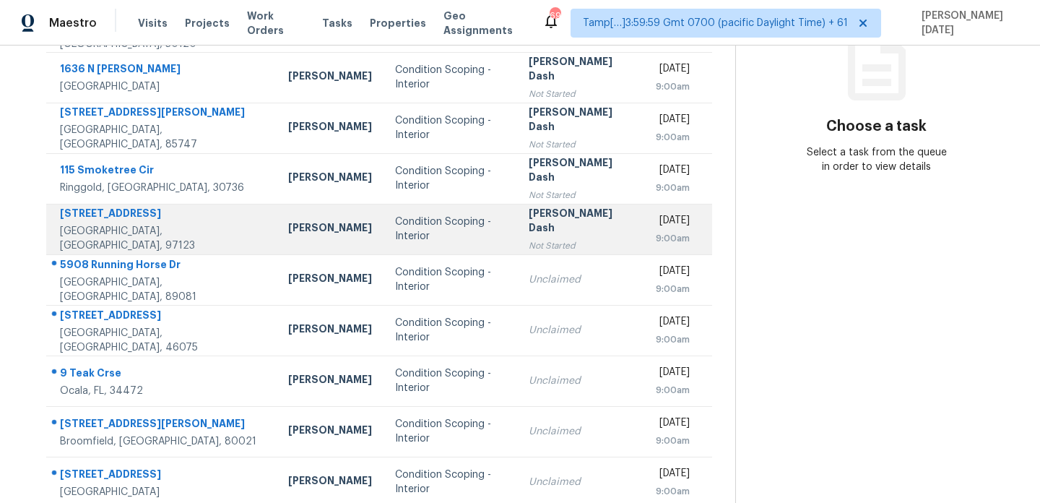
click at [442, 249] on td "Condition Scoping - Interior" at bounding box center [451, 229] width 134 height 51
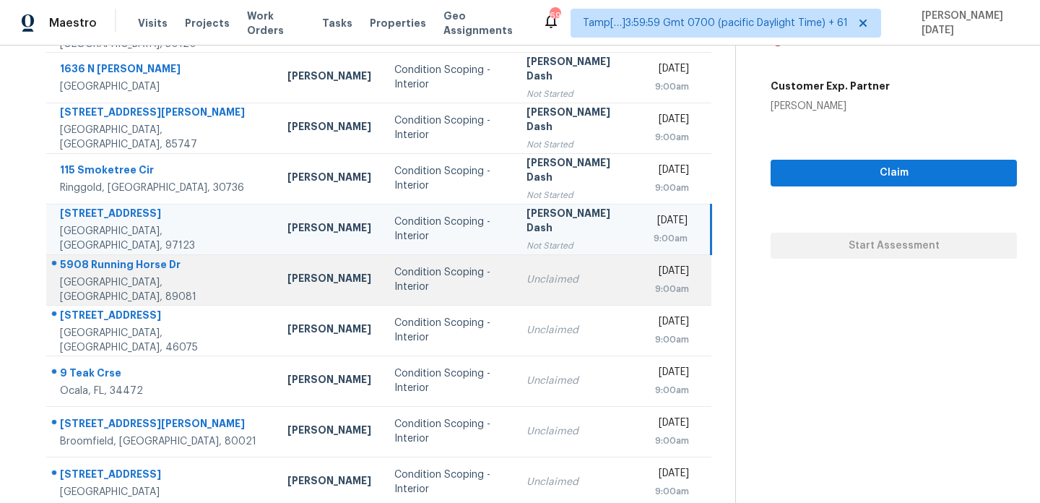
click at [472, 262] on td "Condition Scoping - Interior" at bounding box center [449, 279] width 133 height 51
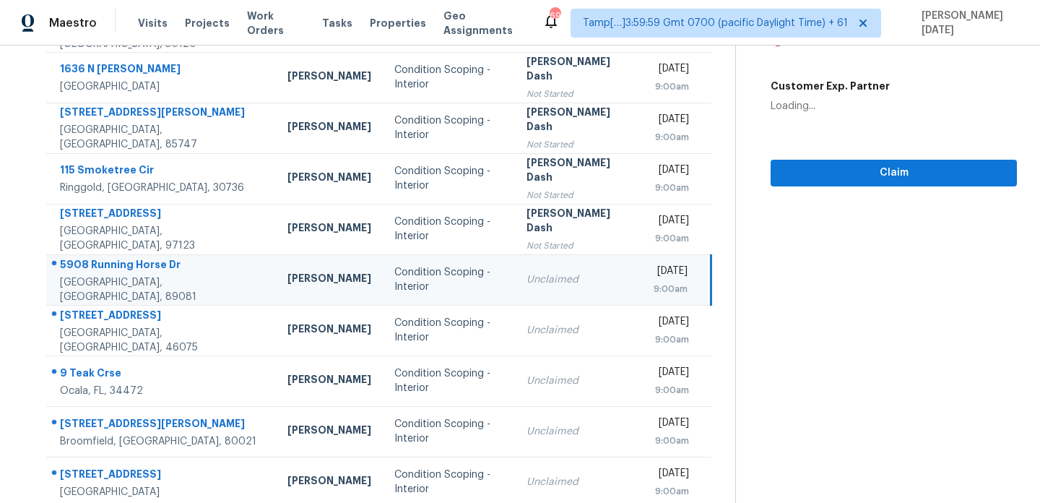
scroll to position [0, 0]
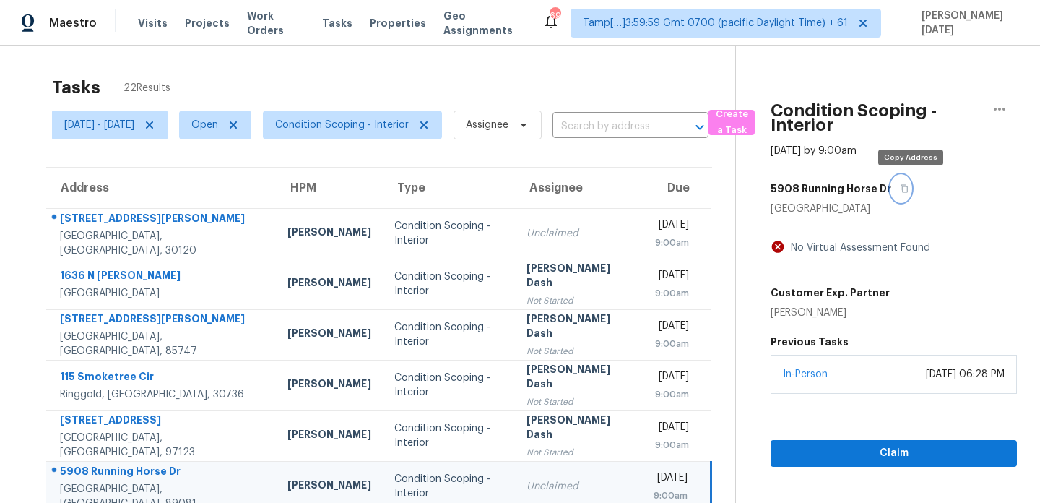
click at [911, 190] on button "button" at bounding box center [902, 189] width 20 height 26
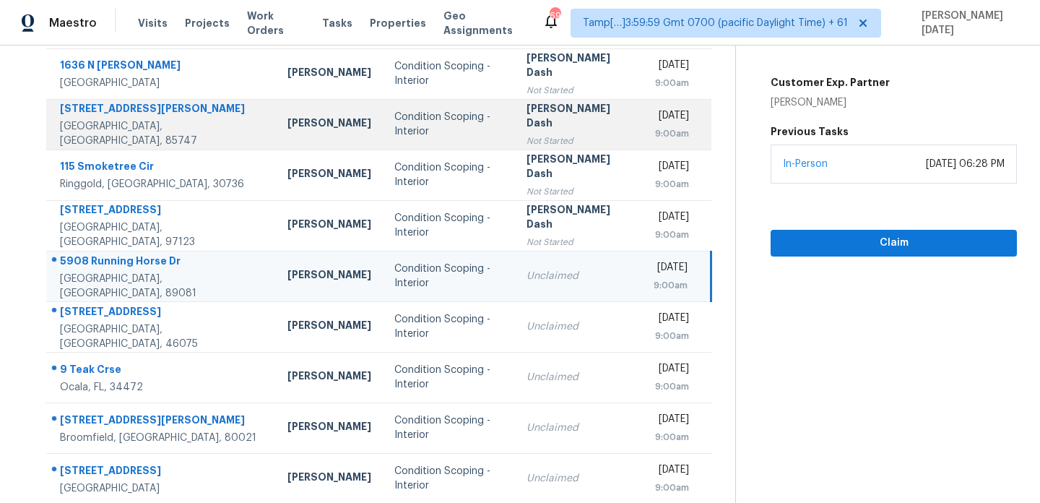
scroll to position [249, 0]
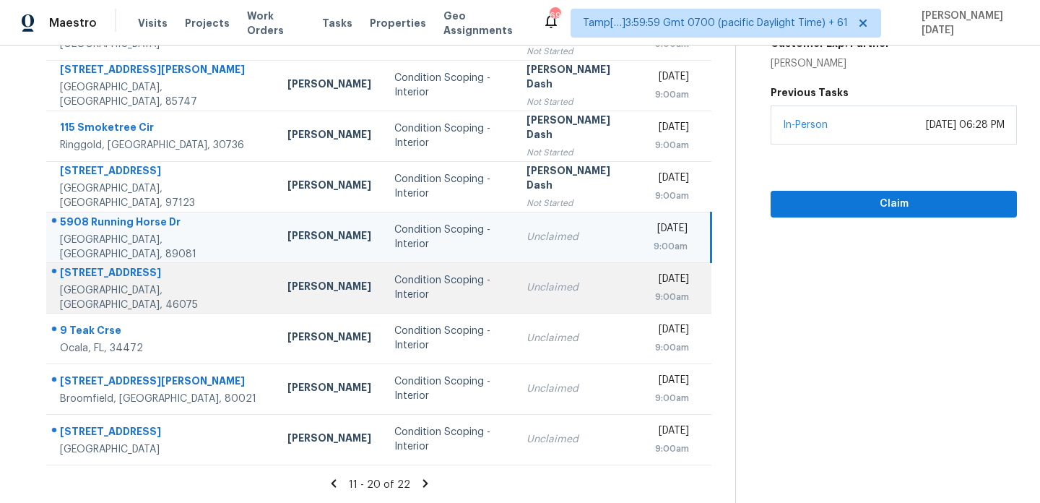
click at [438, 298] on div "Condition Scoping - Interior" at bounding box center [449, 287] width 110 height 29
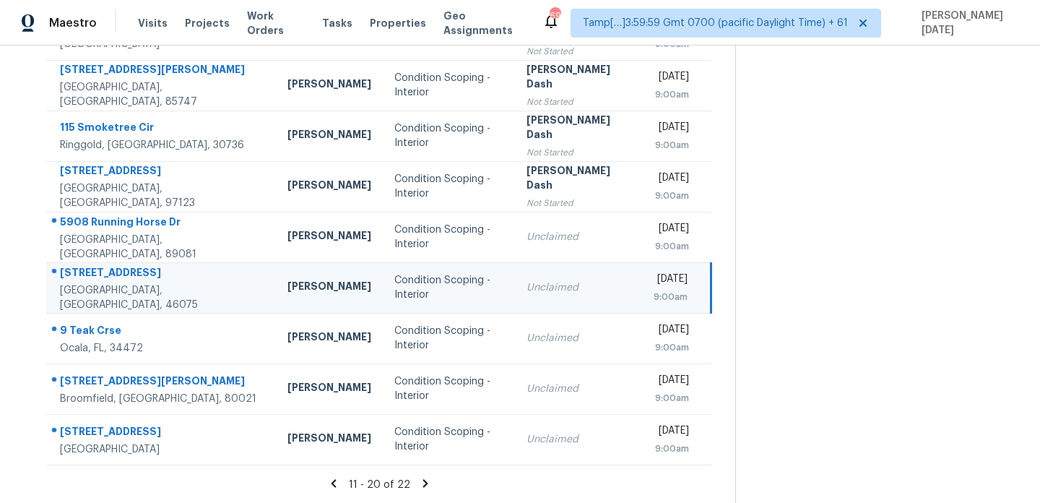
scroll to position [0, 0]
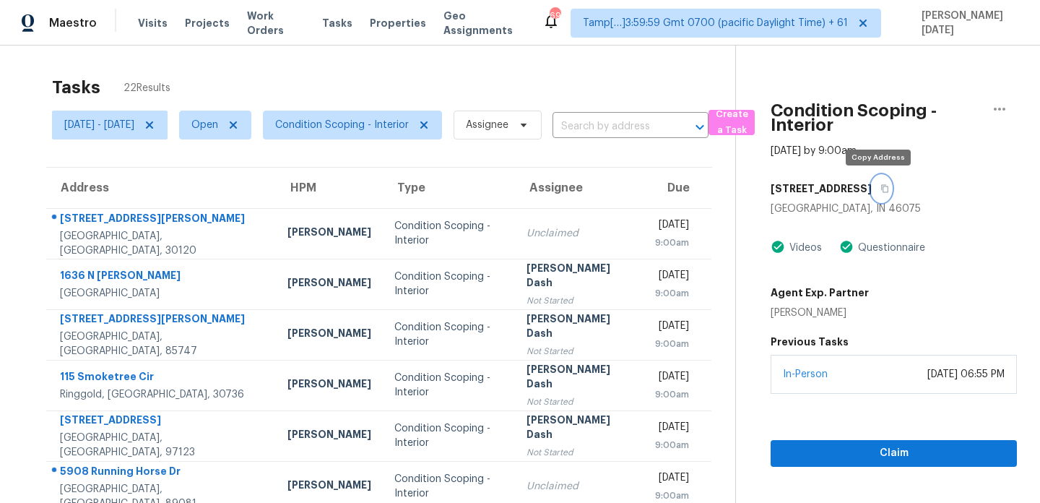
click at [884, 185] on button "button" at bounding box center [882, 189] width 20 height 26
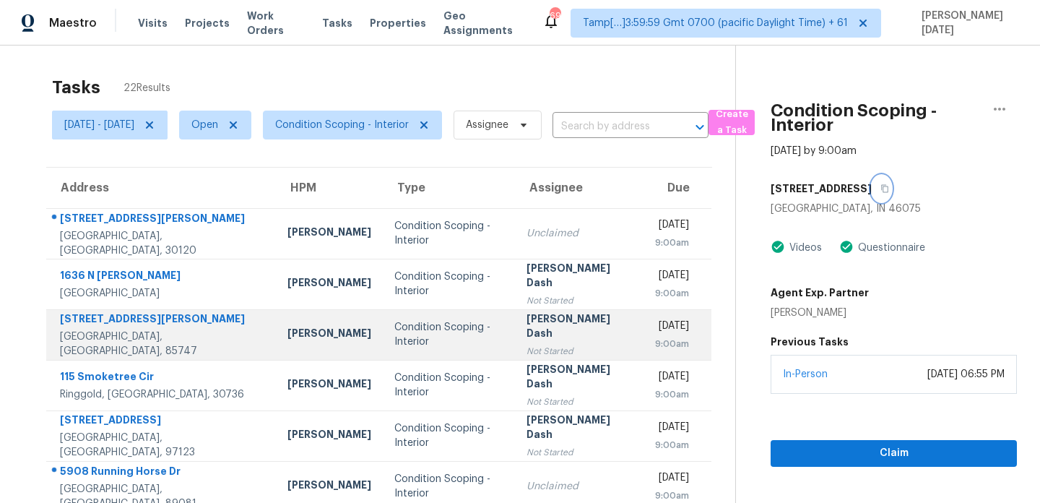
scroll to position [249, 0]
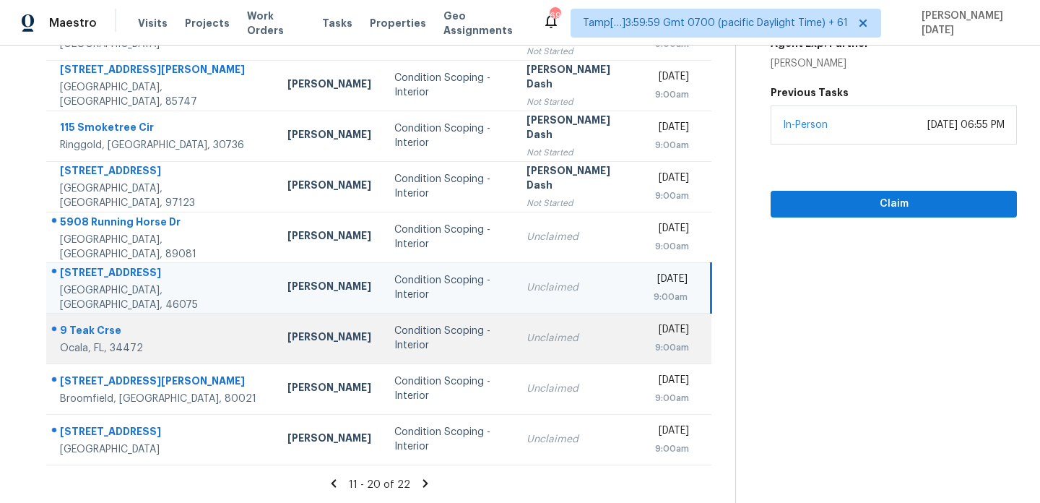
click at [436, 350] on div "Condition Scoping - Interior" at bounding box center [449, 338] width 110 height 29
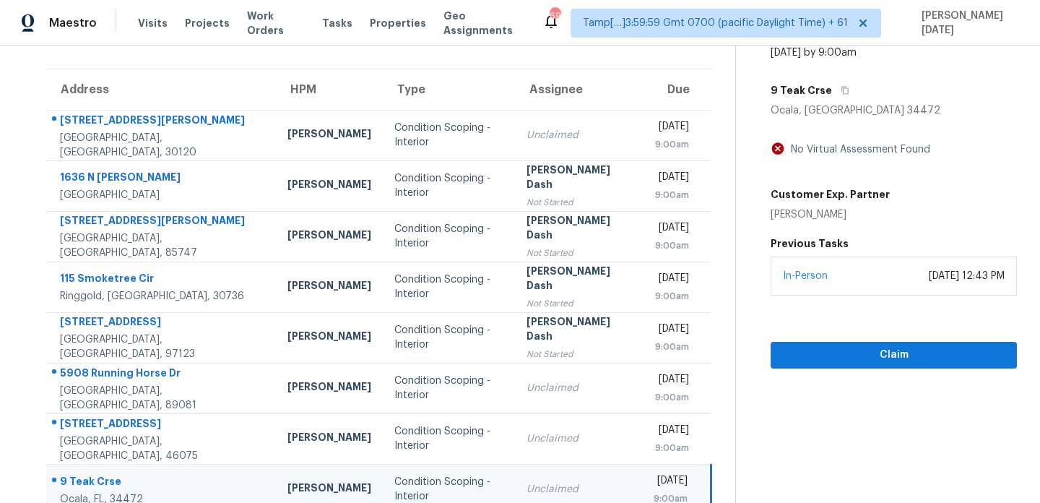
scroll to position [58, 0]
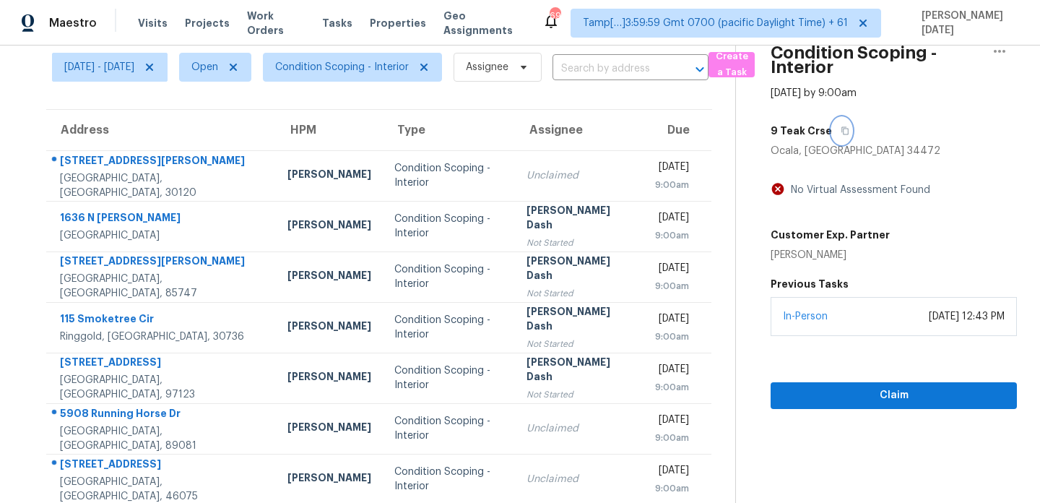
click at [850, 132] on icon "button" at bounding box center [845, 131] width 7 height 8
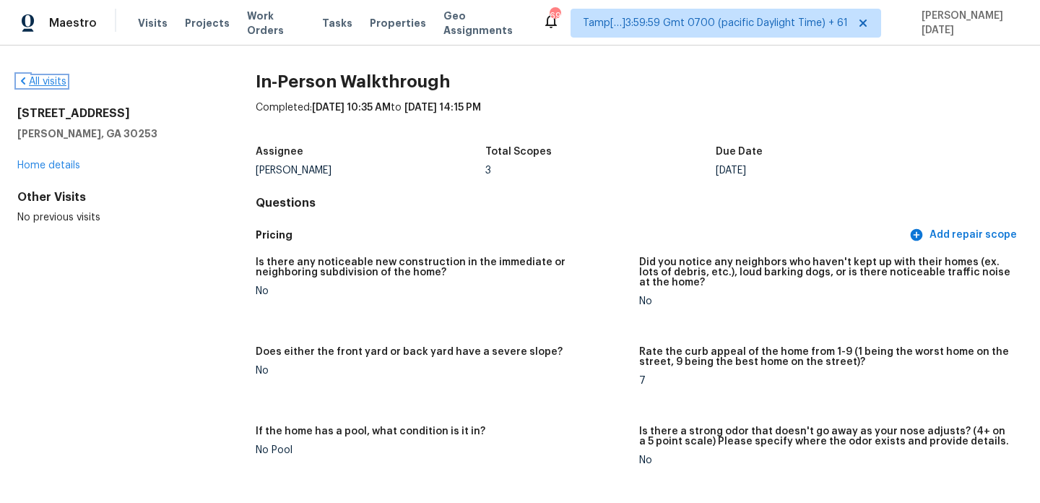
click at [57, 80] on link "All visits" at bounding box center [41, 82] width 49 height 10
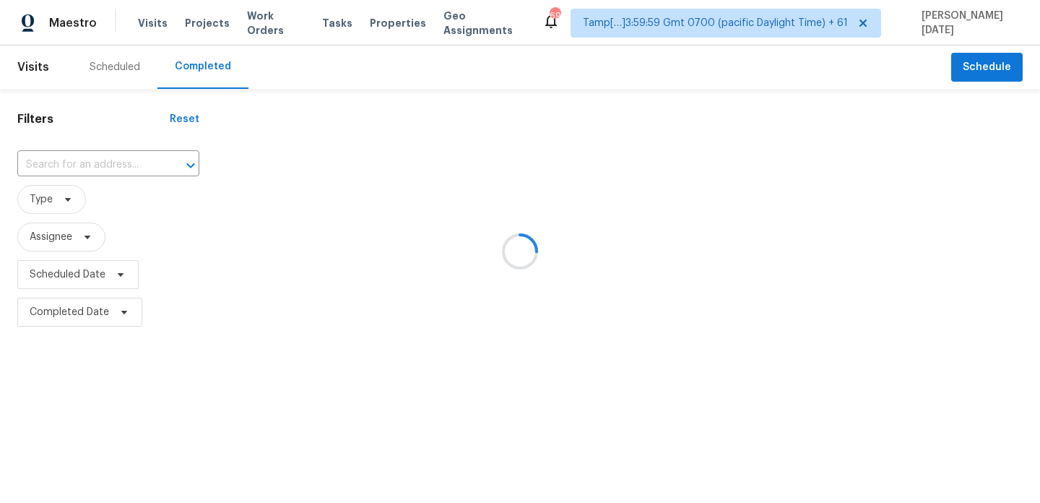
click at [87, 173] on div at bounding box center [520, 251] width 1040 height 503
click at [95, 169] on div at bounding box center [520, 251] width 1040 height 503
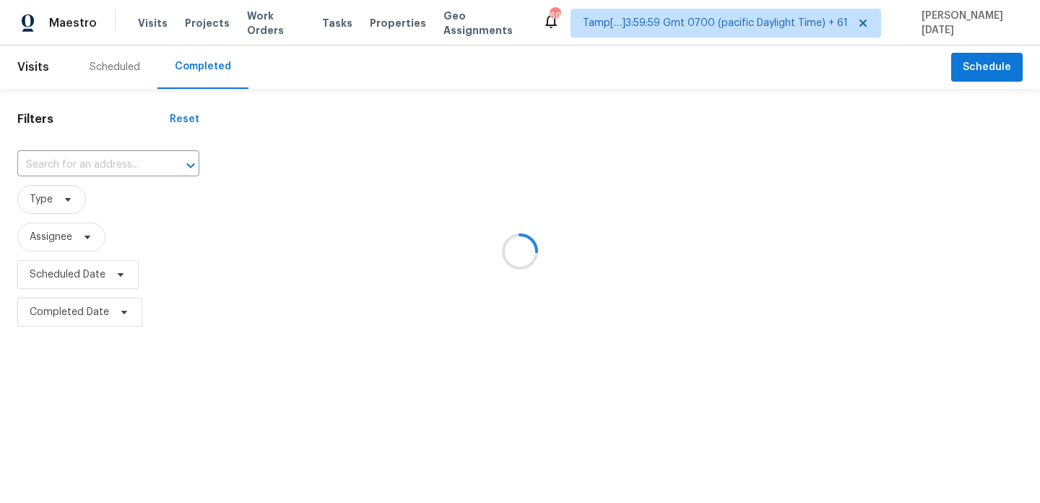
click at [95, 169] on div at bounding box center [520, 251] width 1040 height 503
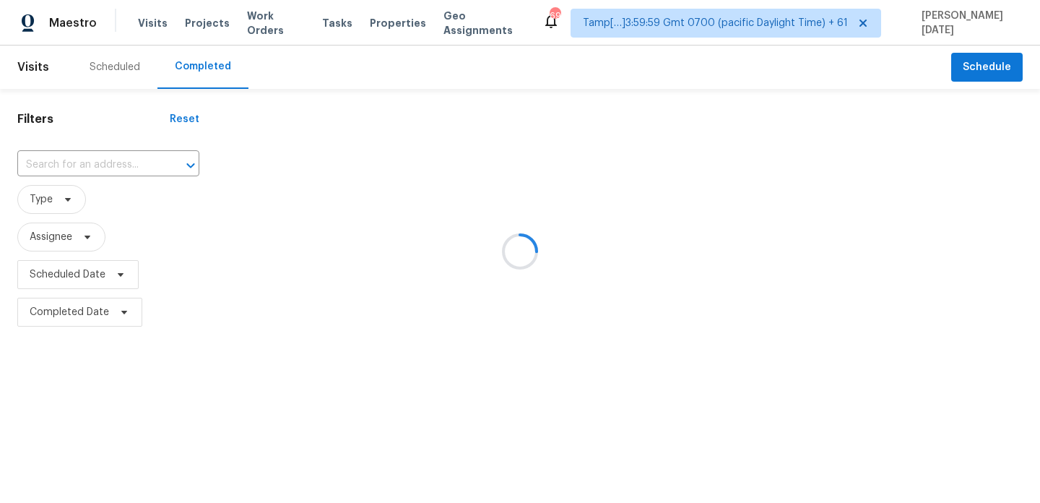
click at [95, 169] on div at bounding box center [520, 251] width 1040 height 503
click at [72, 163] on div at bounding box center [520, 251] width 1040 height 503
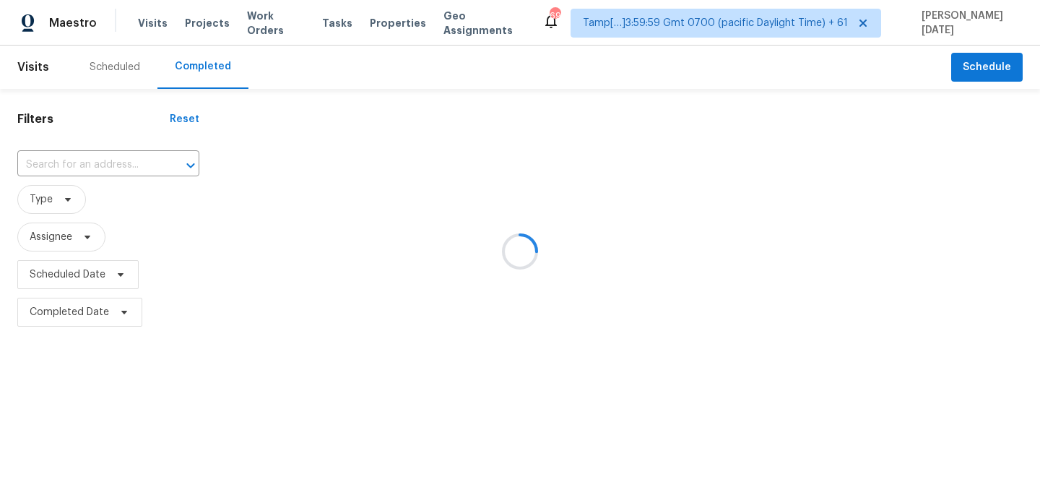
click at [72, 163] on div at bounding box center [520, 251] width 1040 height 503
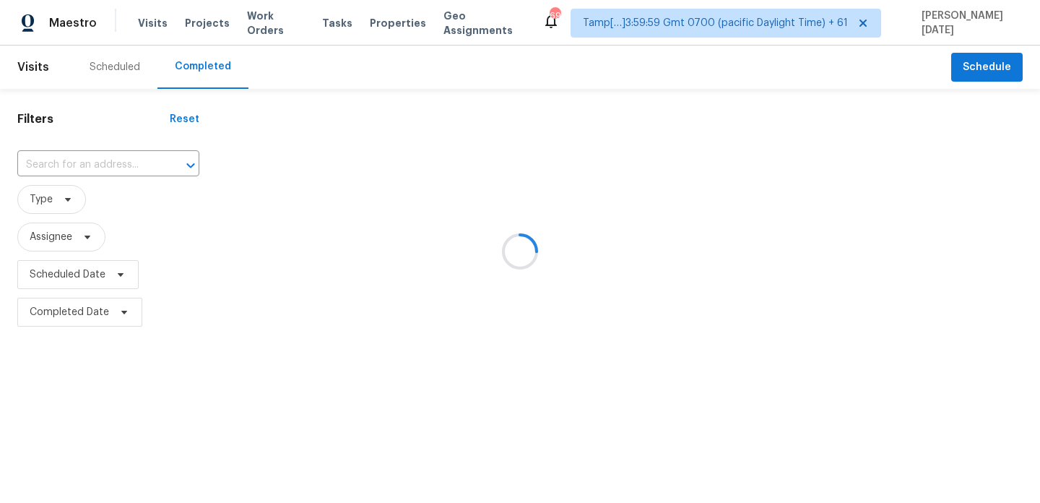
click at [72, 163] on div at bounding box center [520, 251] width 1040 height 503
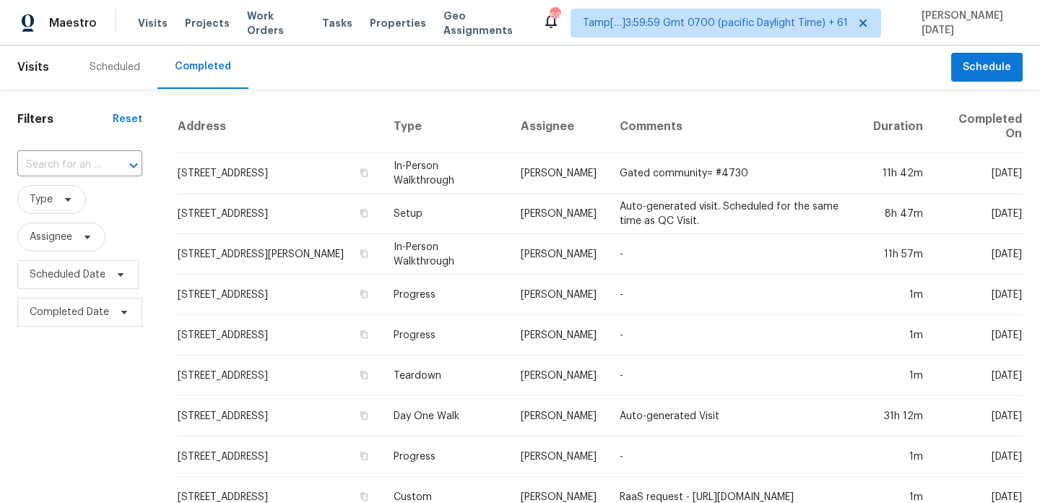
click at [72, 163] on input "text" at bounding box center [59, 165] width 85 height 22
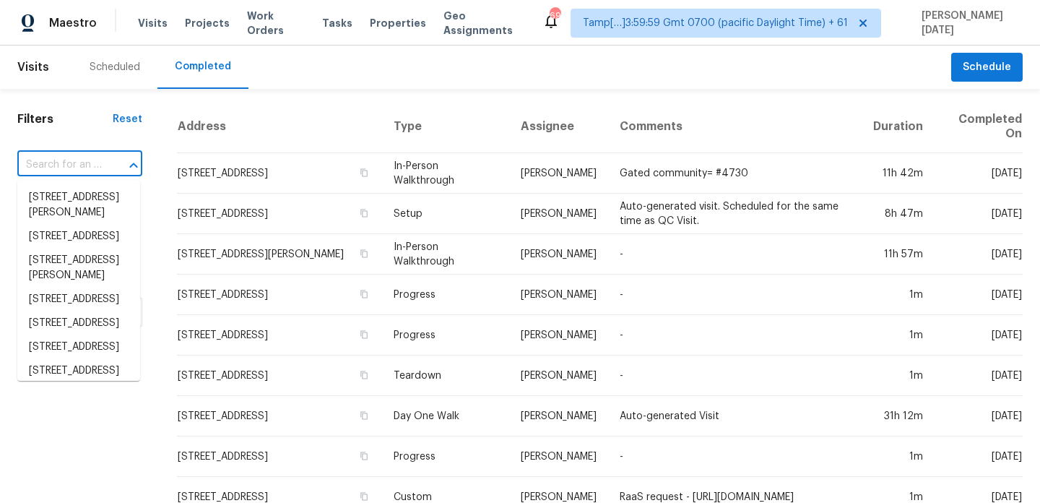
paste input "[STREET_ADDRESS]"
type input "[STREET_ADDRESS]"
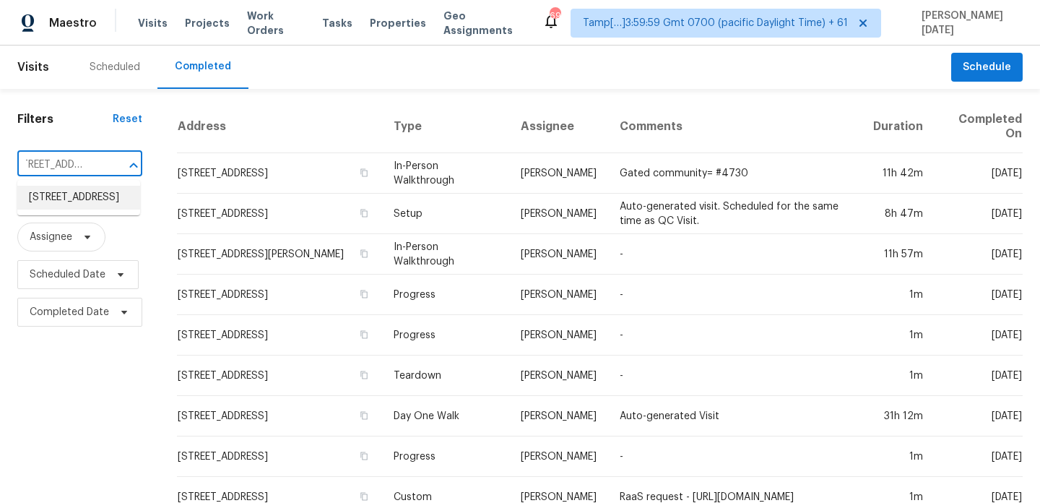
click at [77, 196] on li "[STREET_ADDRESS]" at bounding box center [78, 198] width 123 height 24
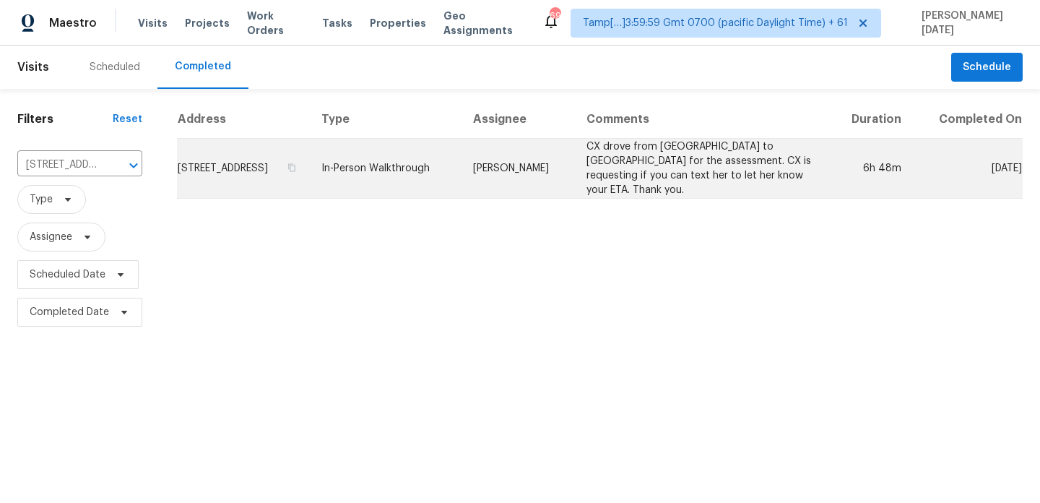
click at [434, 158] on td "In-Person Walkthrough" at bounding box center [386, 169] width 152 height 60
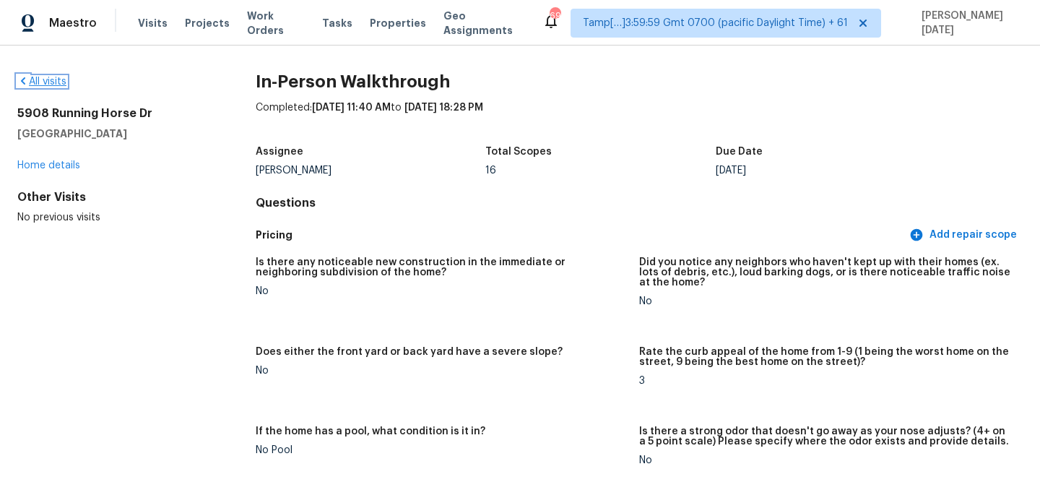
click at [47, 79] on link "All visits" at bounding box center [41, 82] width 49 height 10
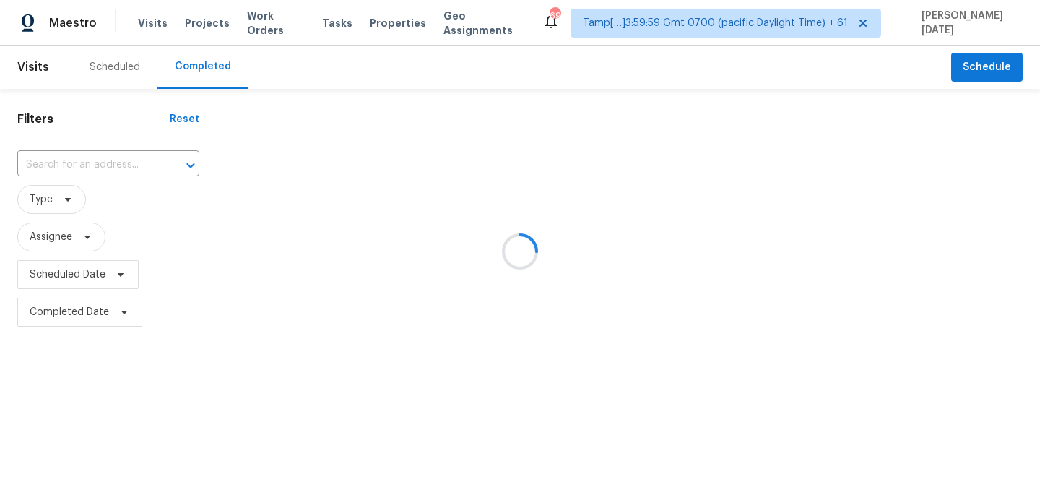
click at [81, 173] on div at bounding box center [520, 251] width 1040 height 503
click at [89, 171] on div at bounding box center [520, 251] width 1040 height 503
click at [98, 166] on div at bounding box center [520, 251] width 1040 height 503
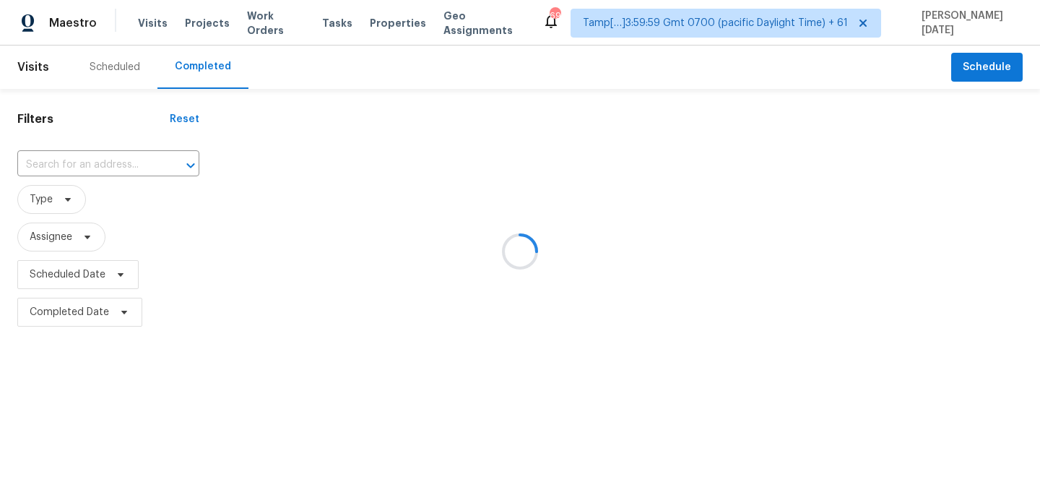
click at [98, 166] on div at bounding box center [520, 251] width 1040 height 503
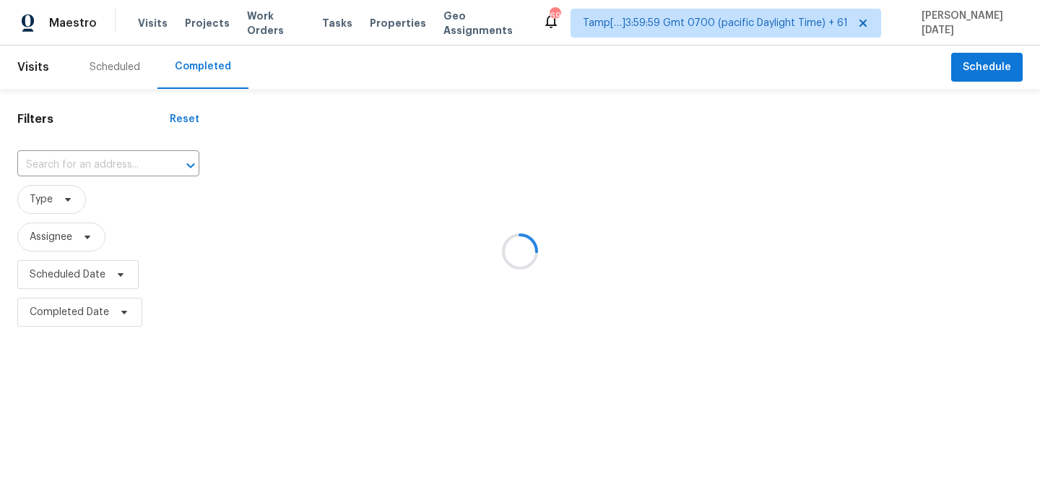
click at [98, 166] on div at bounding box center [520, 251] width 1040 height 503
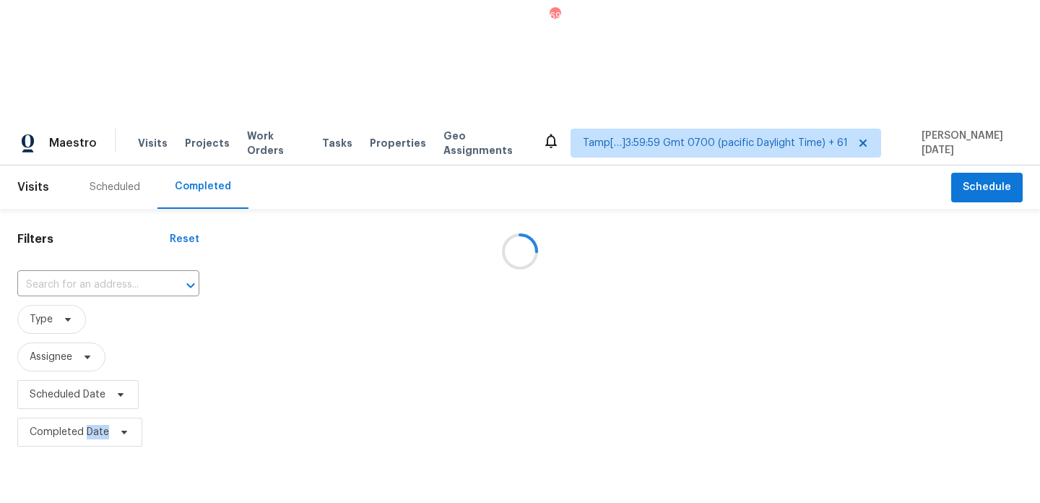
click at [92, 166] on div at bounding box center [520, 251] width 1040 height 503
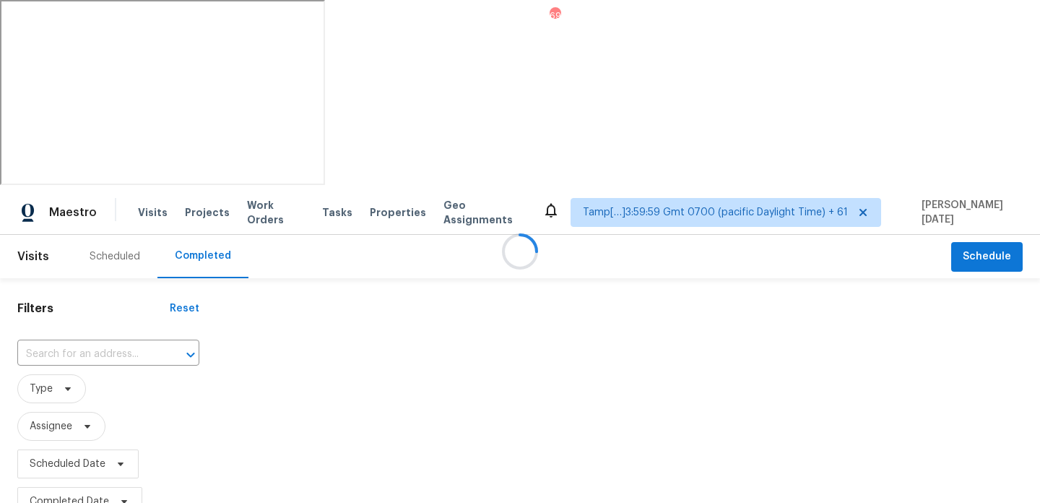
click at [92, 166] on div at bounding box center [520, 251] width 1040 height 503
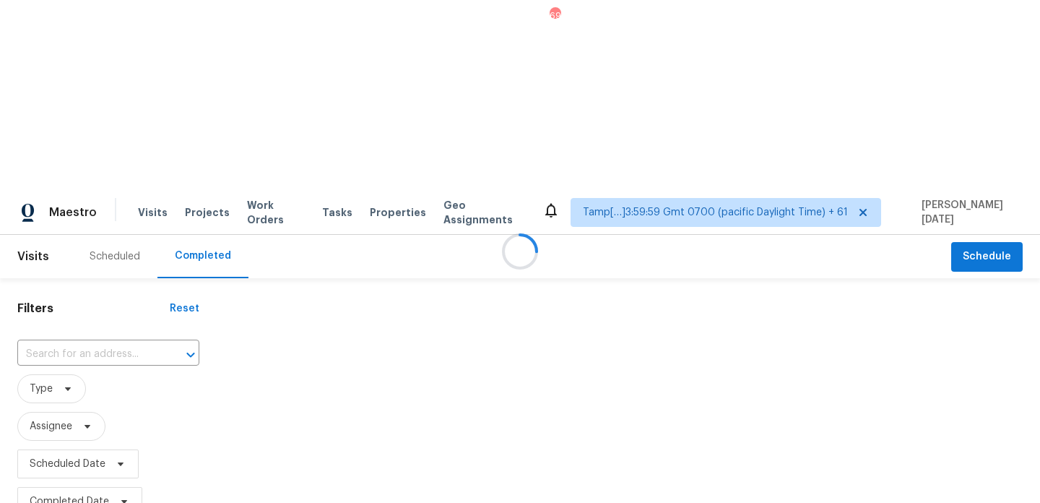
click at [92, 166] on div at bounding box center [520, 251] width 1040 height 503
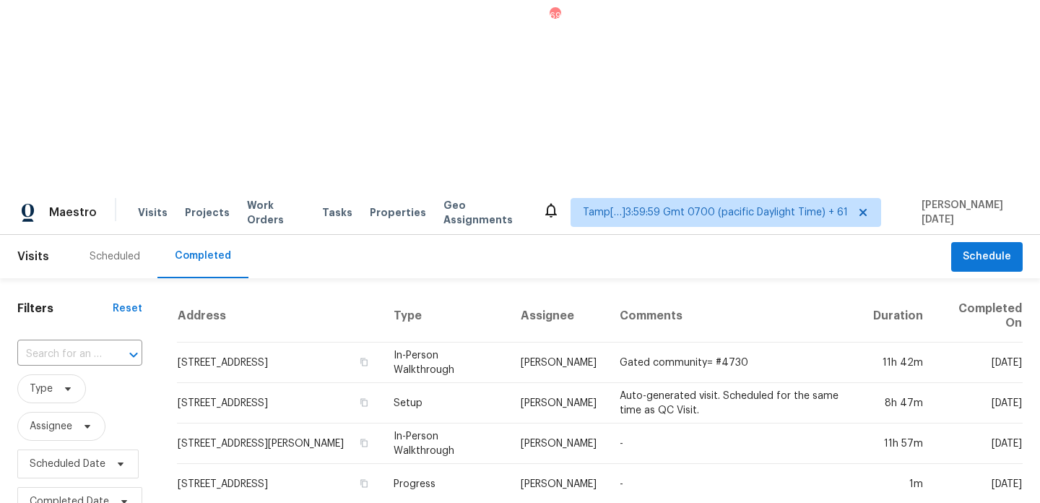
click at [92, 343] on input "text" at bounding box center [59, 354] width 85 height 22
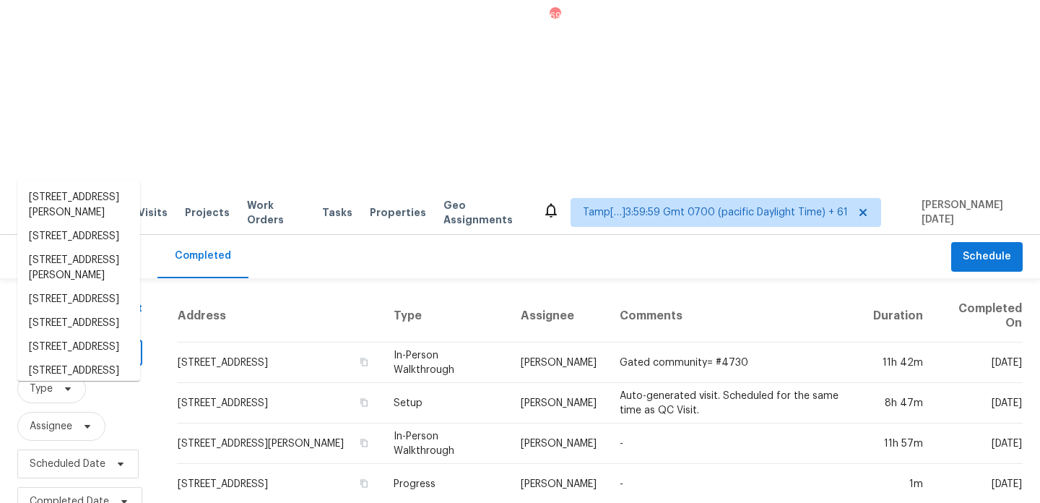
paste input "[STREET_ADDRESS]"
type input "[STREET_ADDRESS]"
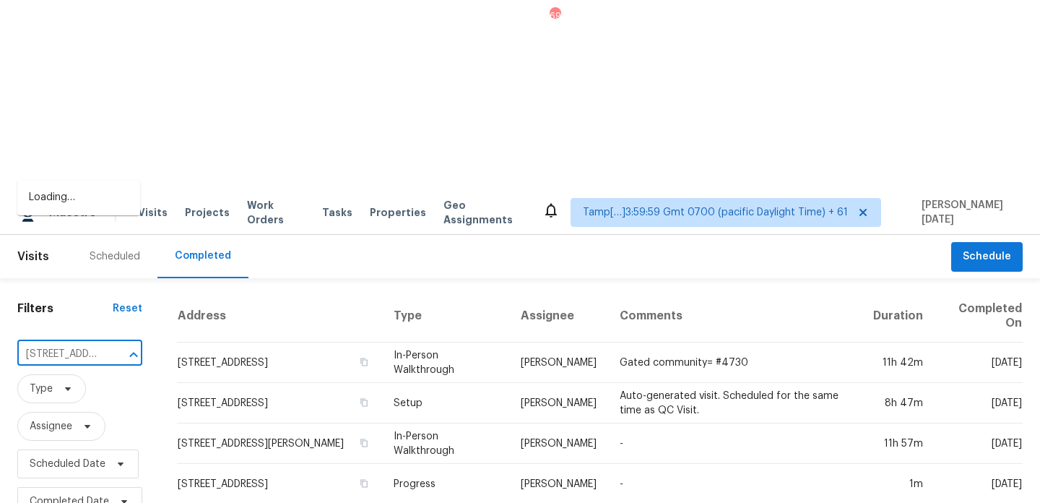
scroll to position [0, 114]
click at [95, 210] on li "[STREET_ADDRESS]" at bounding box center [78, 198] width 123 height 24
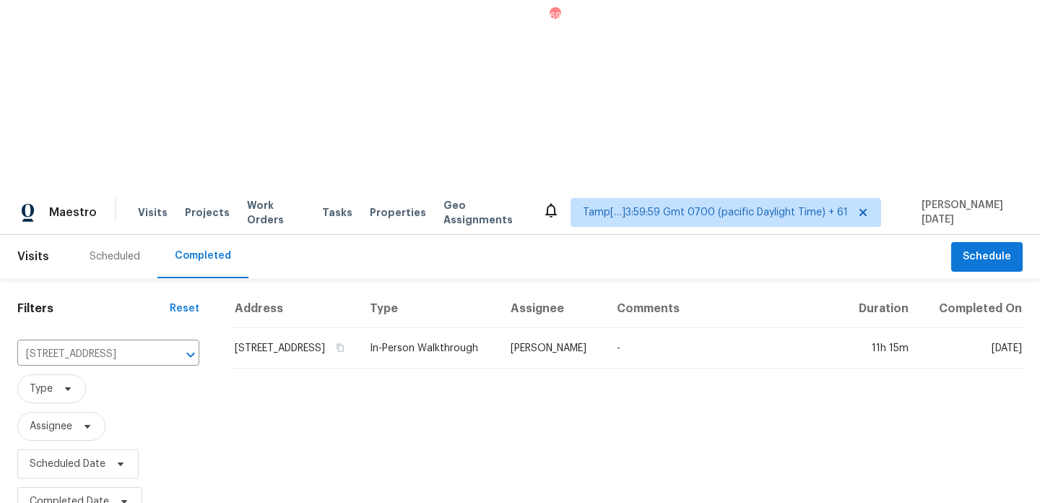
click at [358, 328] on td "[STREET_ADDRESS]" at bounding box center [296, 348] width 124 height 40
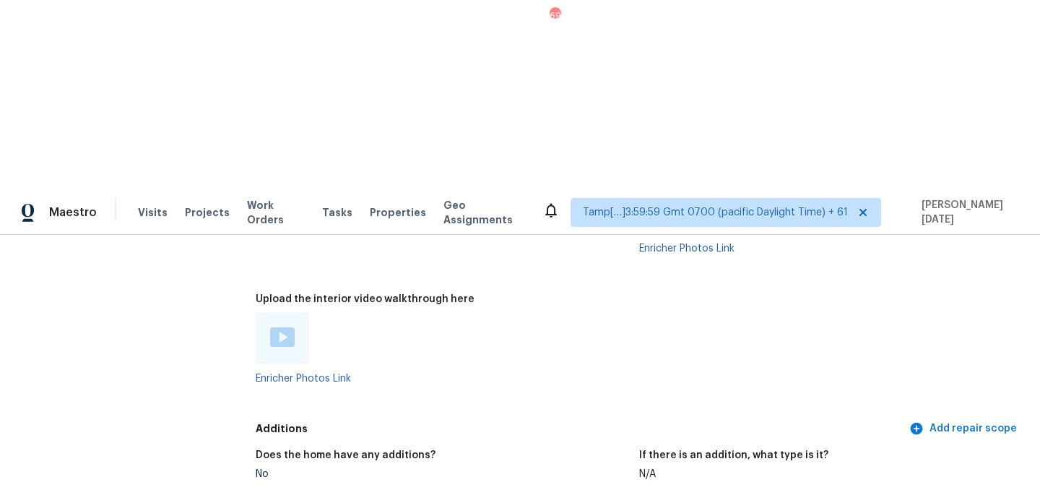
scroll to position [2909, 0]
click at [289, 328] on img at bounding box center [282, 338] width 25 height 20
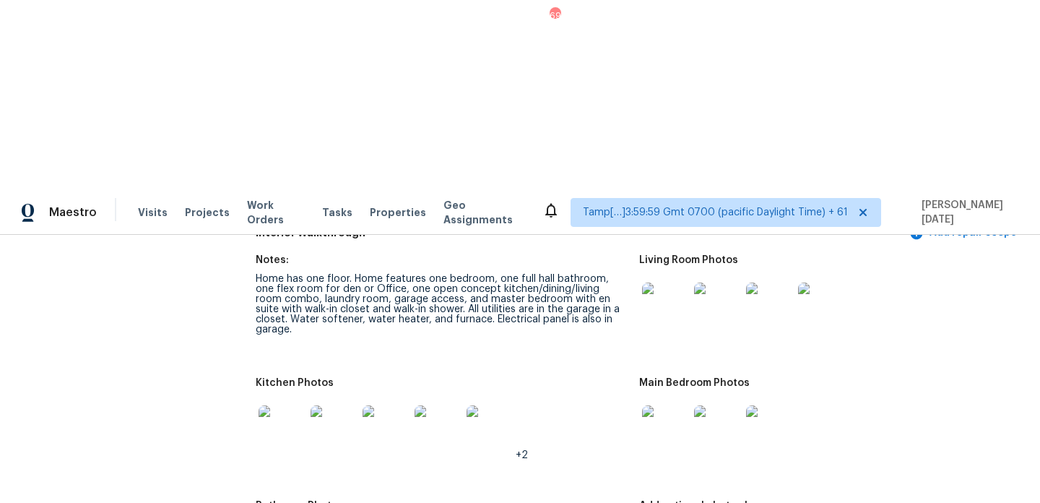
scroll to position [1596, 0]
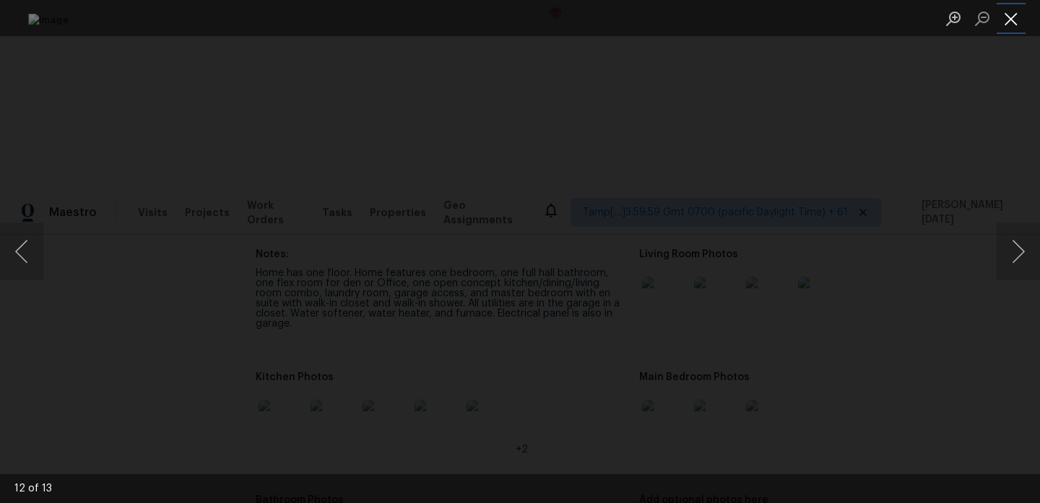
click at [1009, 17] on button "Close lightbox" at bounding box center [1011, 18] width 29 height 25
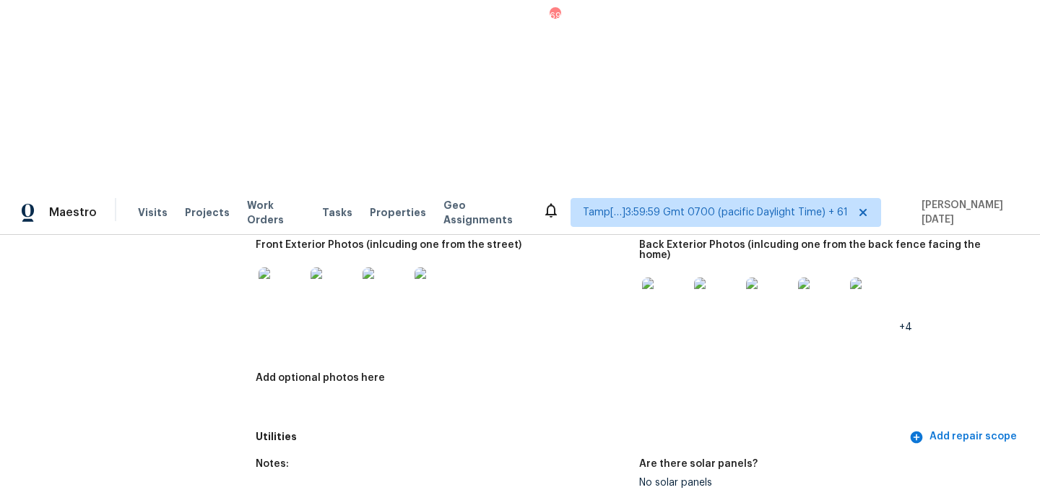
scroll to position [0, 0]
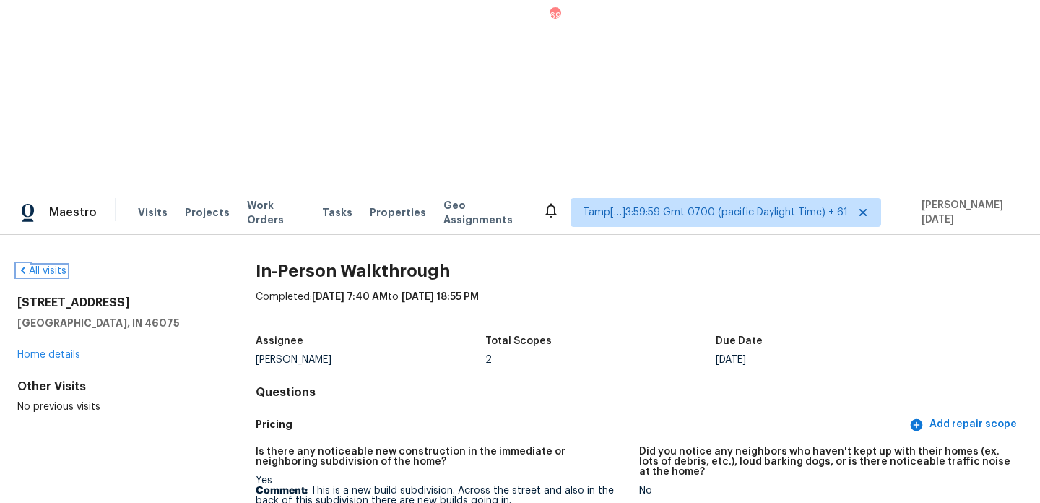
click at [49, 266] on link "All visits" at bounding box center [41, 271] width 49 height 10
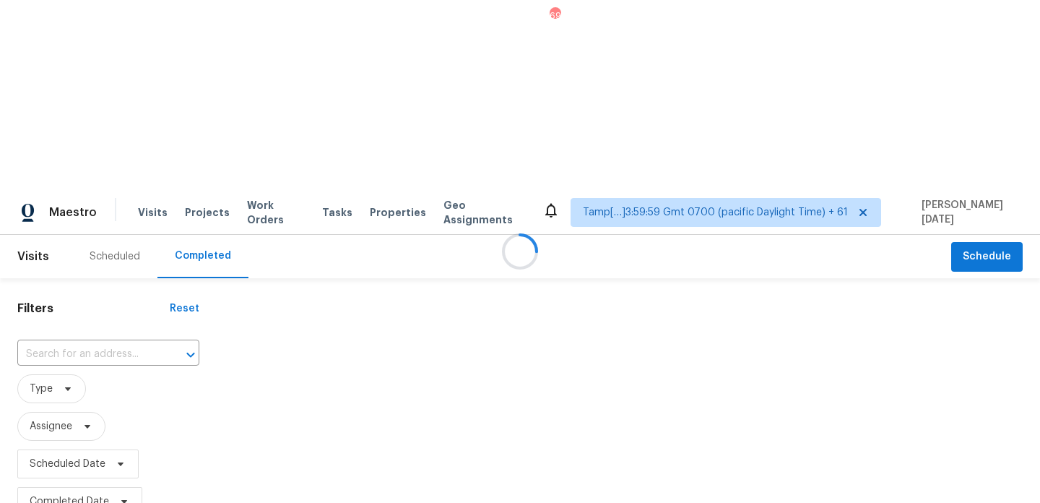
click at [53, 150] on div at bounding box center [520, 251] width 1040 height 503
click at [53, 163] on div at bounding box center [520, 251] width 1040 height 503
click at [69, 154] on div at bounding box center [520, 251] width 1040 height 503
click at [66, 162] on div at bounding box center [520, 251] width 1040 height 503
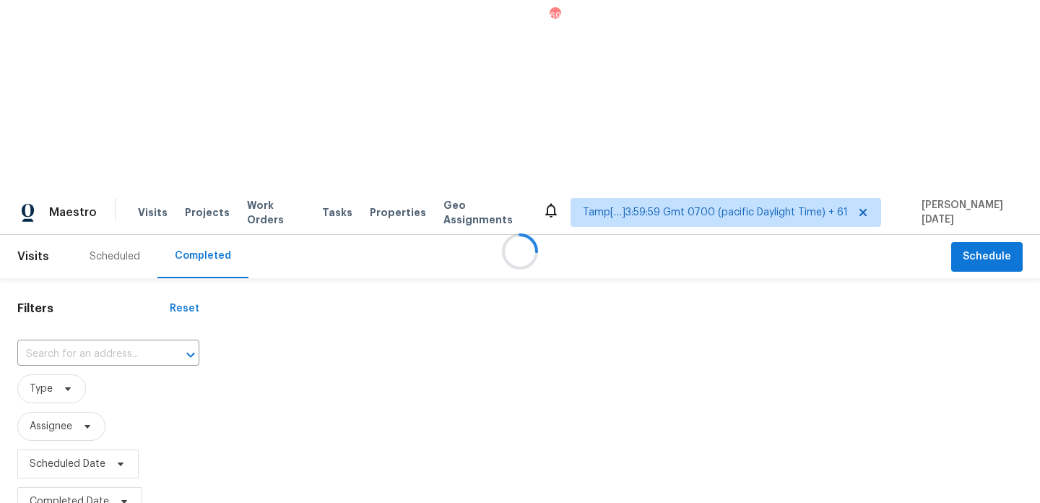
click at [66, 162] on div at bounding box center [520, 251] width 1040 height 503
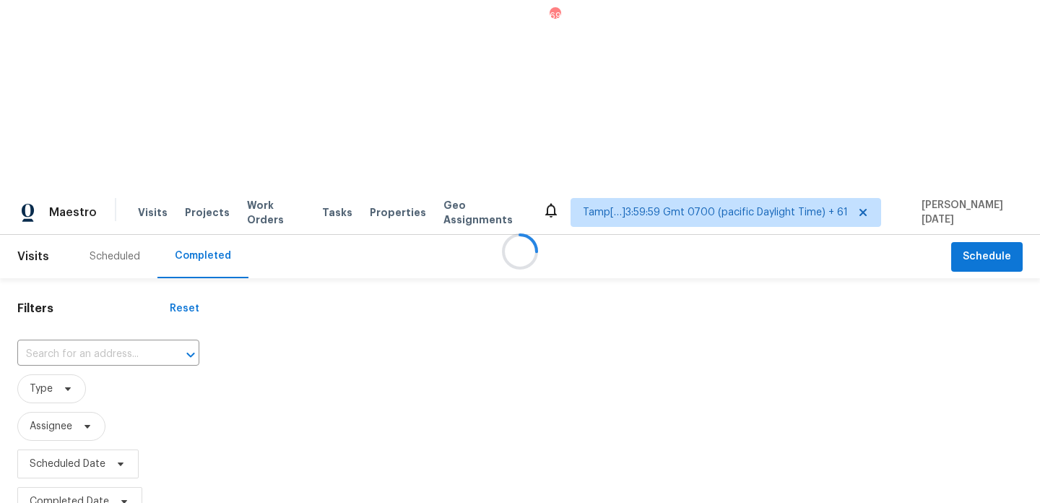
click at [66, 162] on div at bounding box center [520, 251] width 1040 height 503
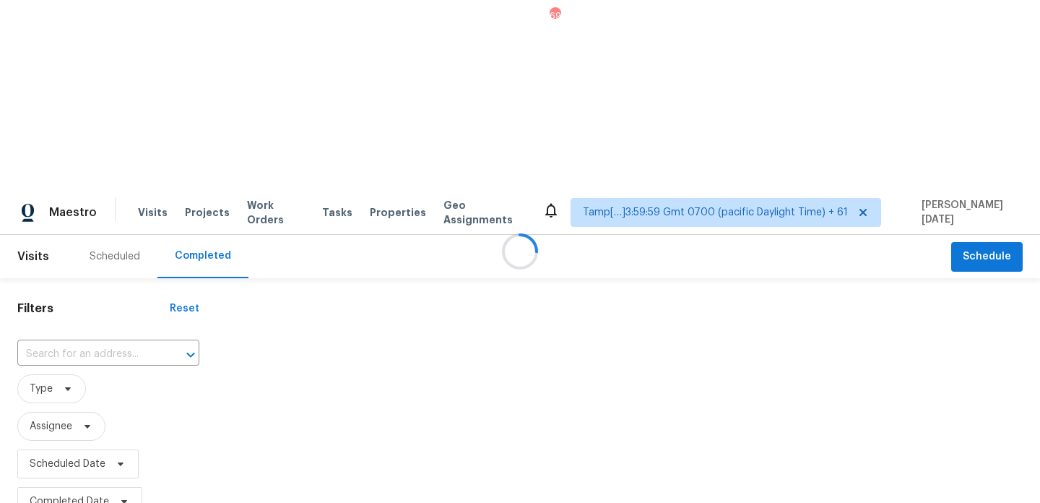
click at [66, 162] on div at bounding box center [520, 251] width 1040 height 503
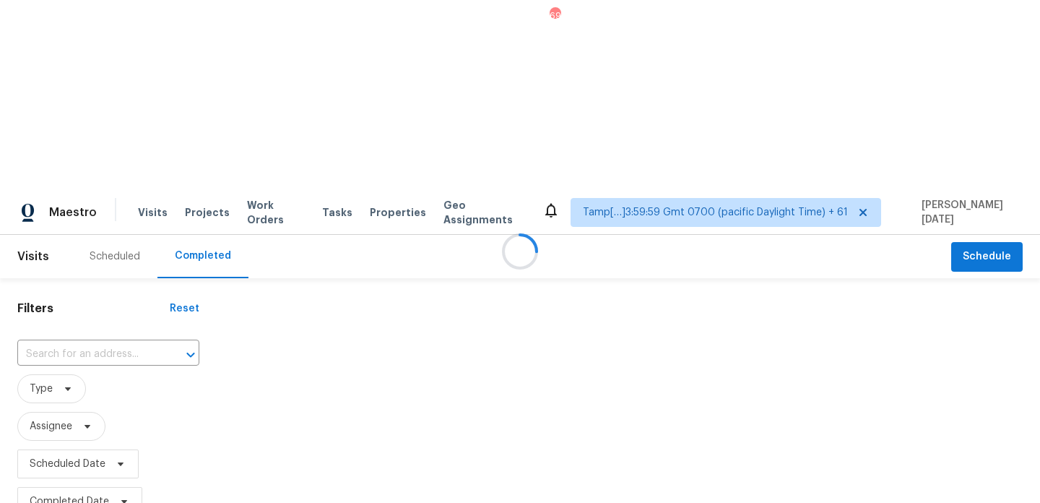
click at [66, 162] on div at bounding box center [520, 251] width 1040 height 503
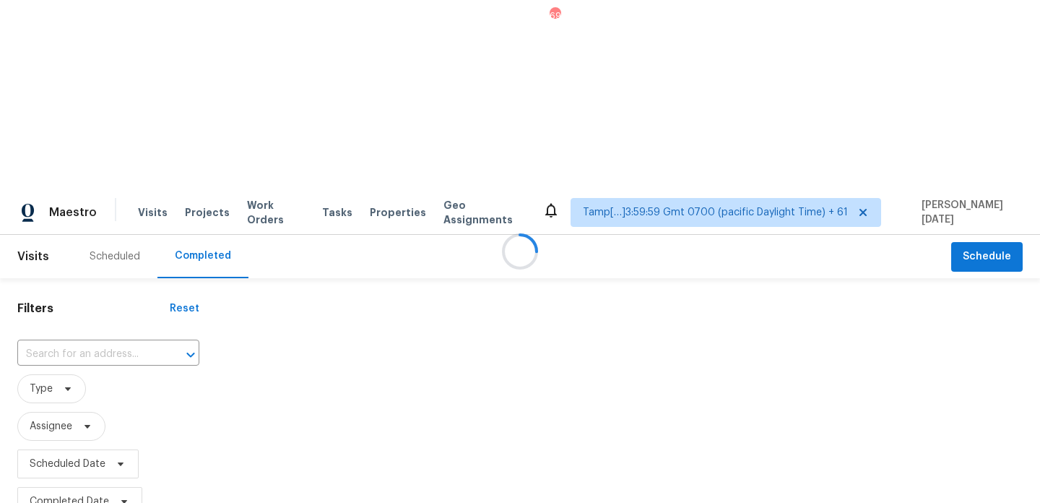
click at [66, 162] on div at bounding box center [520, 251] width 1040 height 503
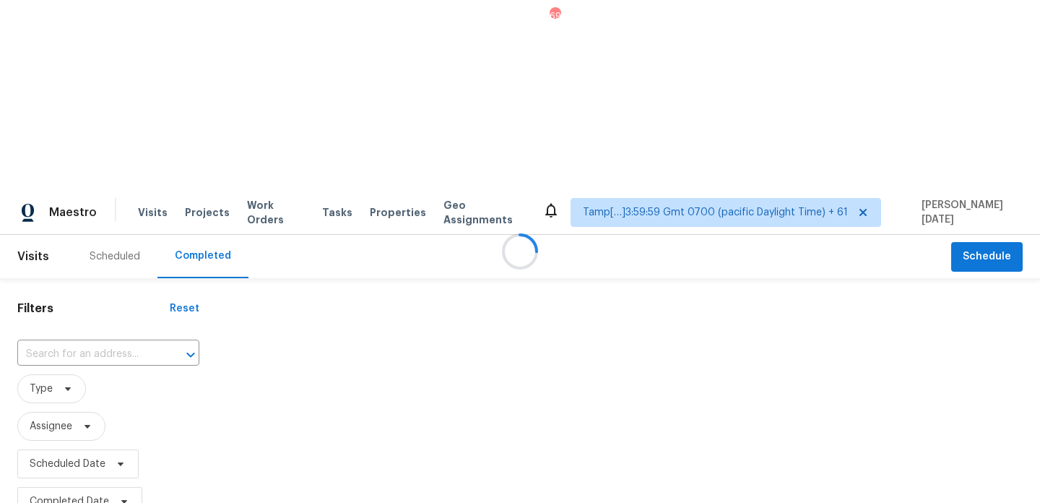
click at [66, 162] on div at bounding box center [520, 251] width 1040 height 503
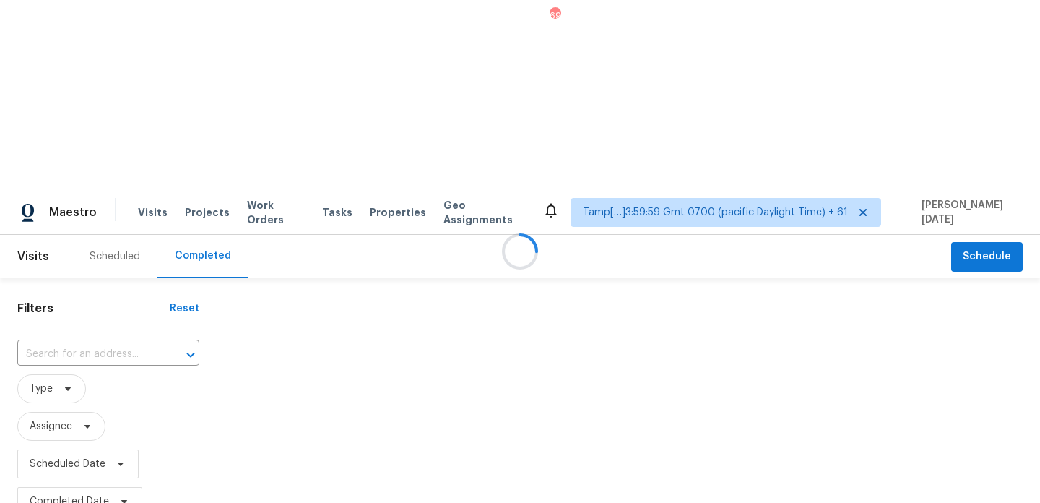
click at [66, 162] on div at bounding box center [520, 251] width 1040 height 503
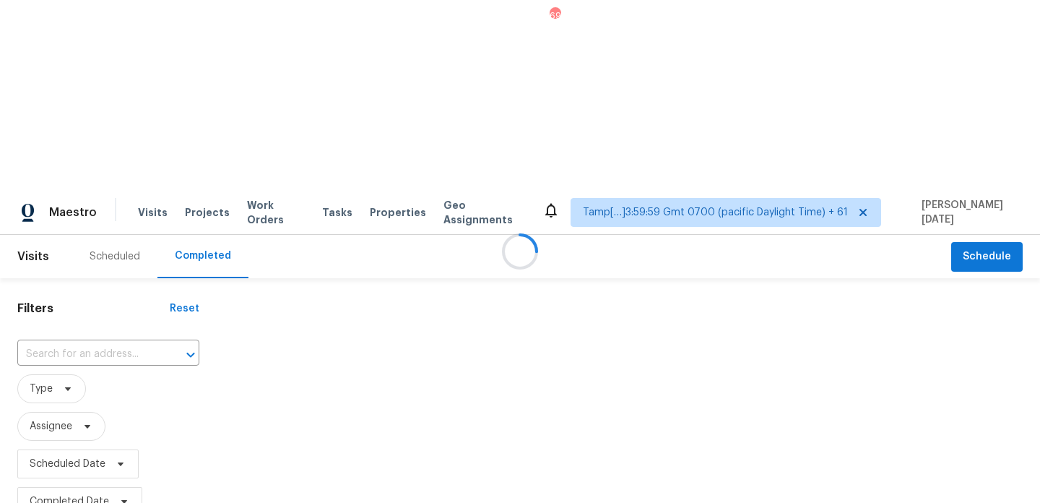
click at [66, 162] on div at bounding box center [520, 251] width 1040 height 503
click at [79, 173] on div at bounding box center [520, 251] width 1040 height 503
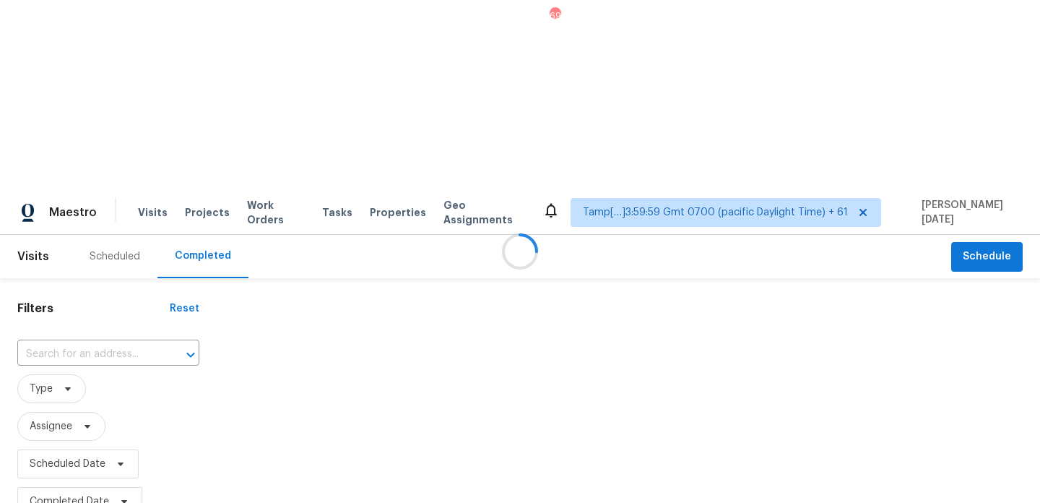
click at [92, 165] on div at bounding box center [520, 251] width 1040 height 503
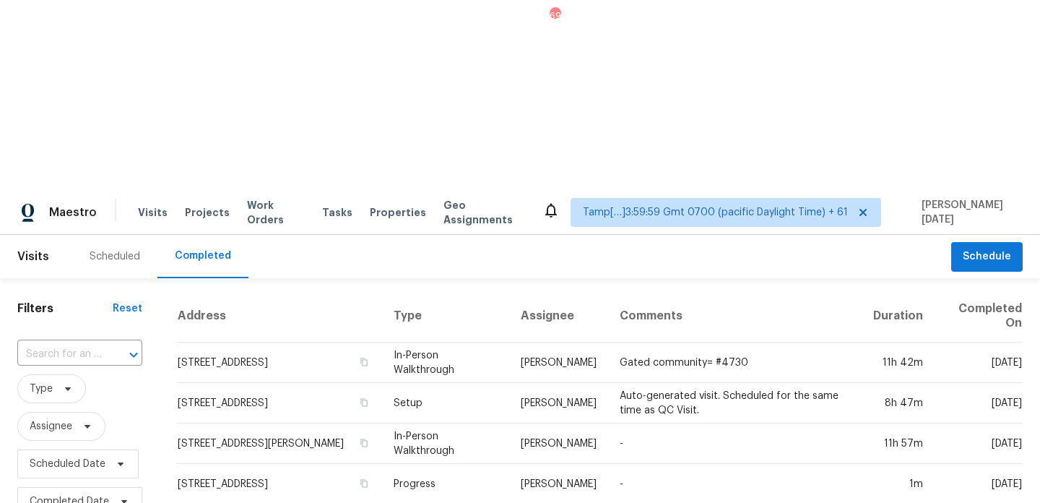
click at [92, 343] on input "text" at bounding box center [59, 354] width 85 height 22
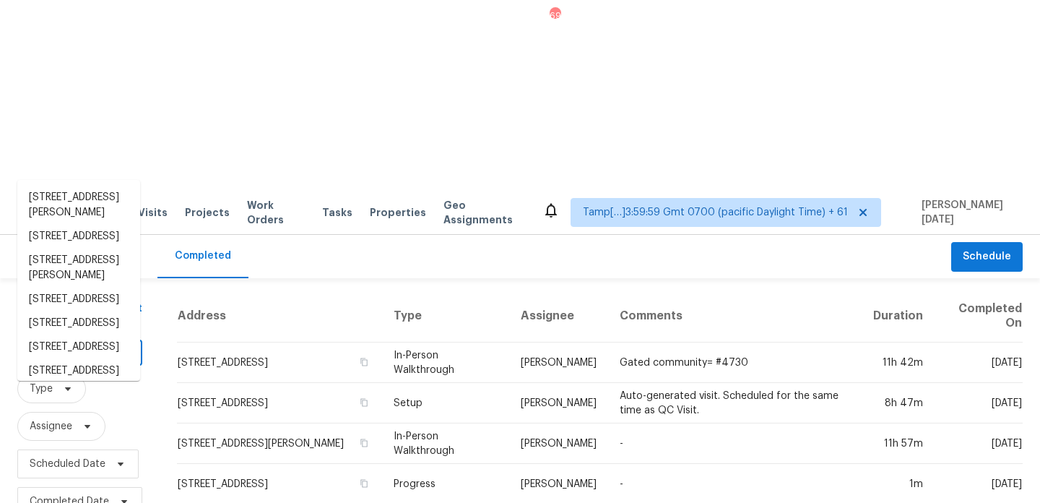
click at [92, 343] on input "text" at bounding box center [59, 354] width 85 height 22
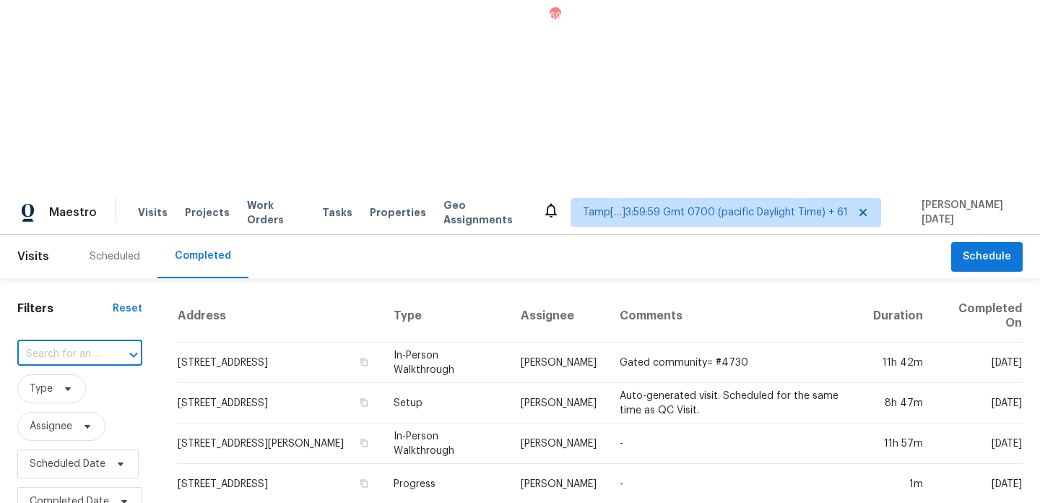
paste input "9 Teak Crse, Ocala, FL 34472"
type input "9 Teak Crse, Ocala, FL 34472"
click at [85, 202] on li "9 Teak Crse, Ocala, FL 34472" at bounding box center [78, 198] width 123 height 24
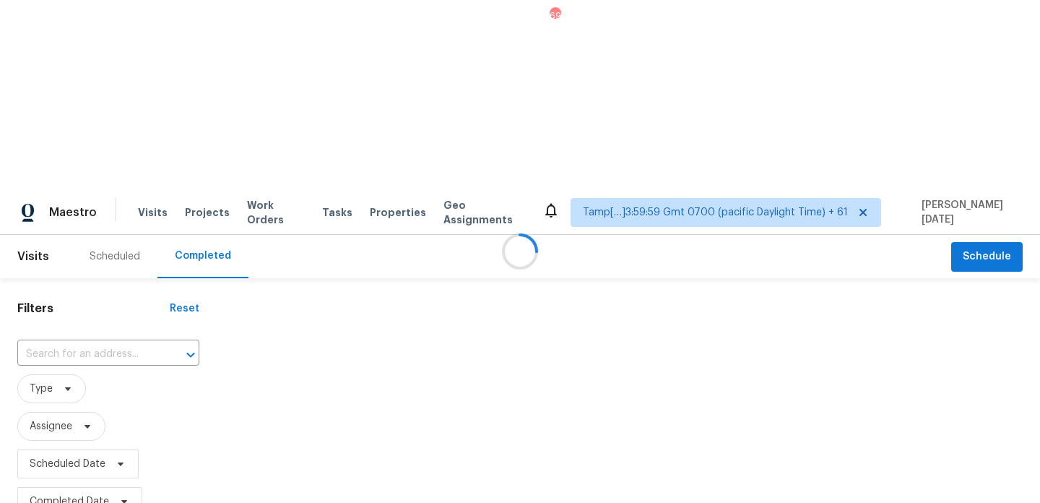
type input "9 Teak Crse, Ocala, FL 34472"
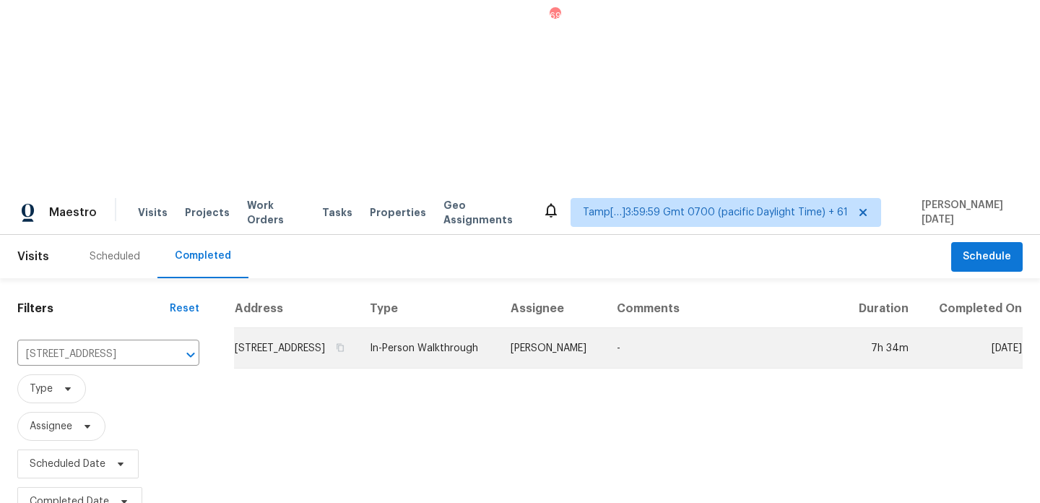
click at [439, 328] on td "In-Person Walkthrough" at bounding box center [428, 348] width 141 height 40
